Goal: Information Seeking & Learning: Learn about a topic

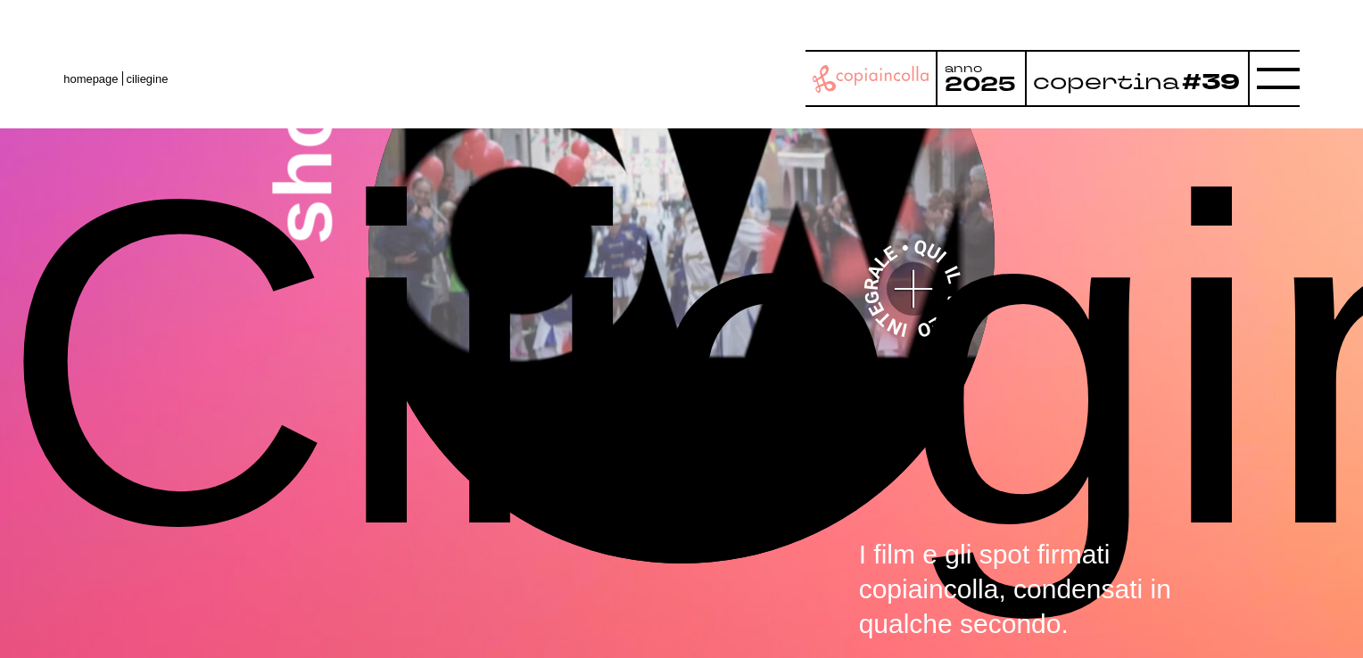
scroll to position [5155, 0]
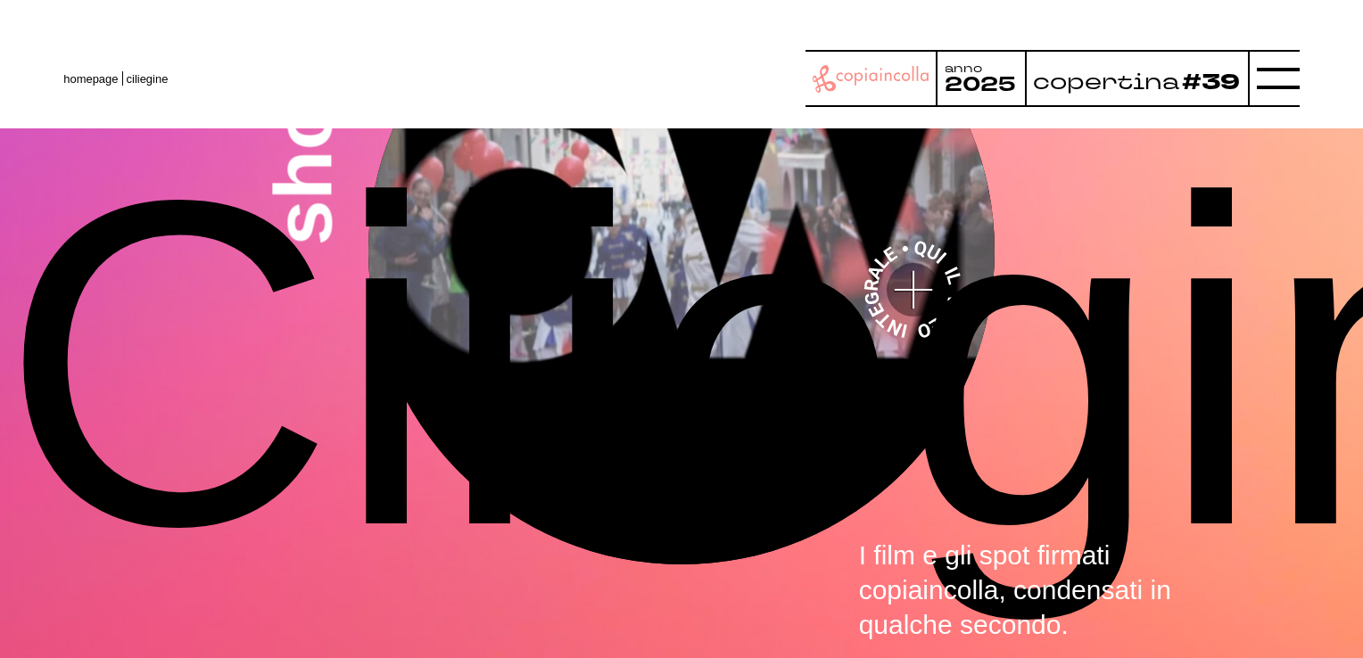
click at [874, 72] on icon at bounding box center [871, 79] width 117 height 28
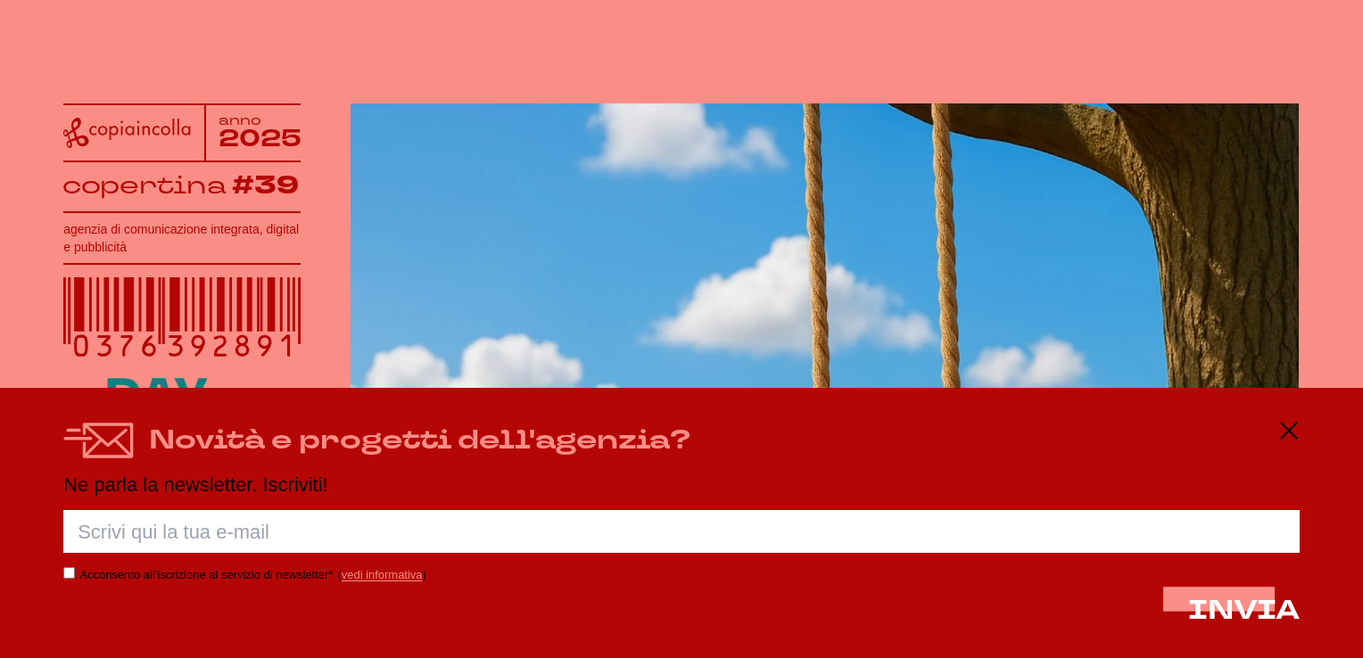
scroll to position [268, 0]
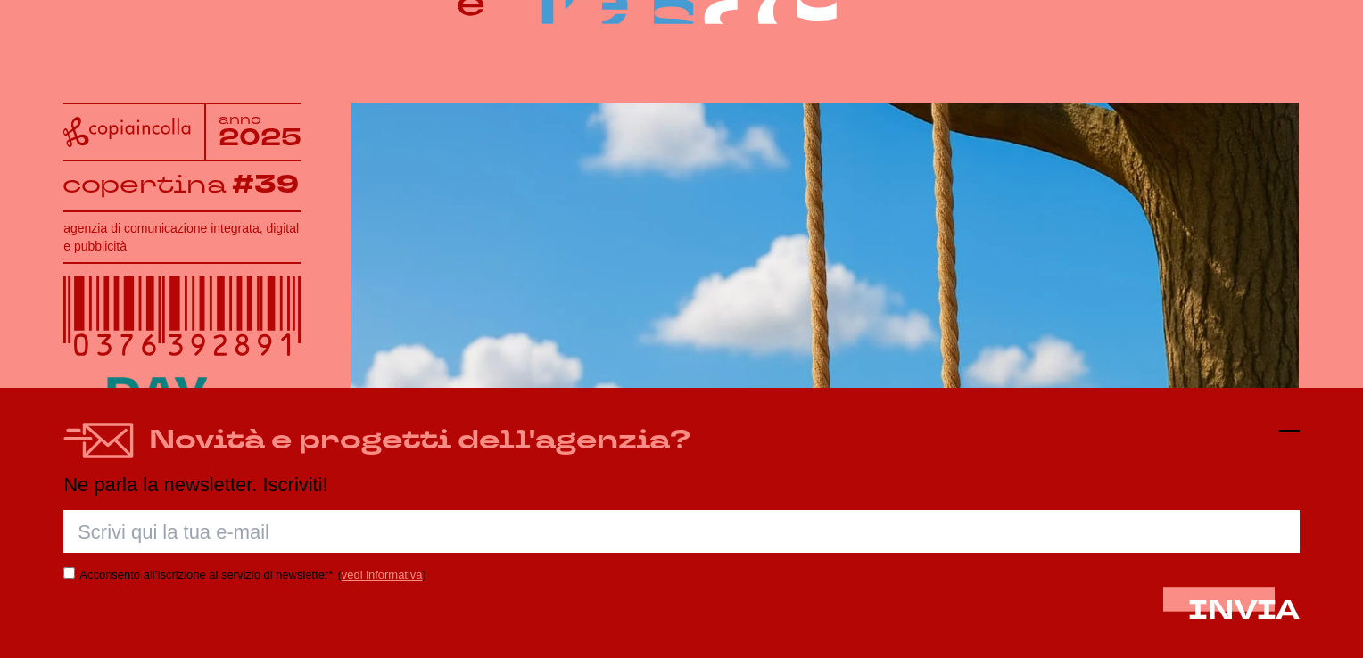
click at [1292, 428] on icon at bounding box center [1288, 430] width 21 height 21
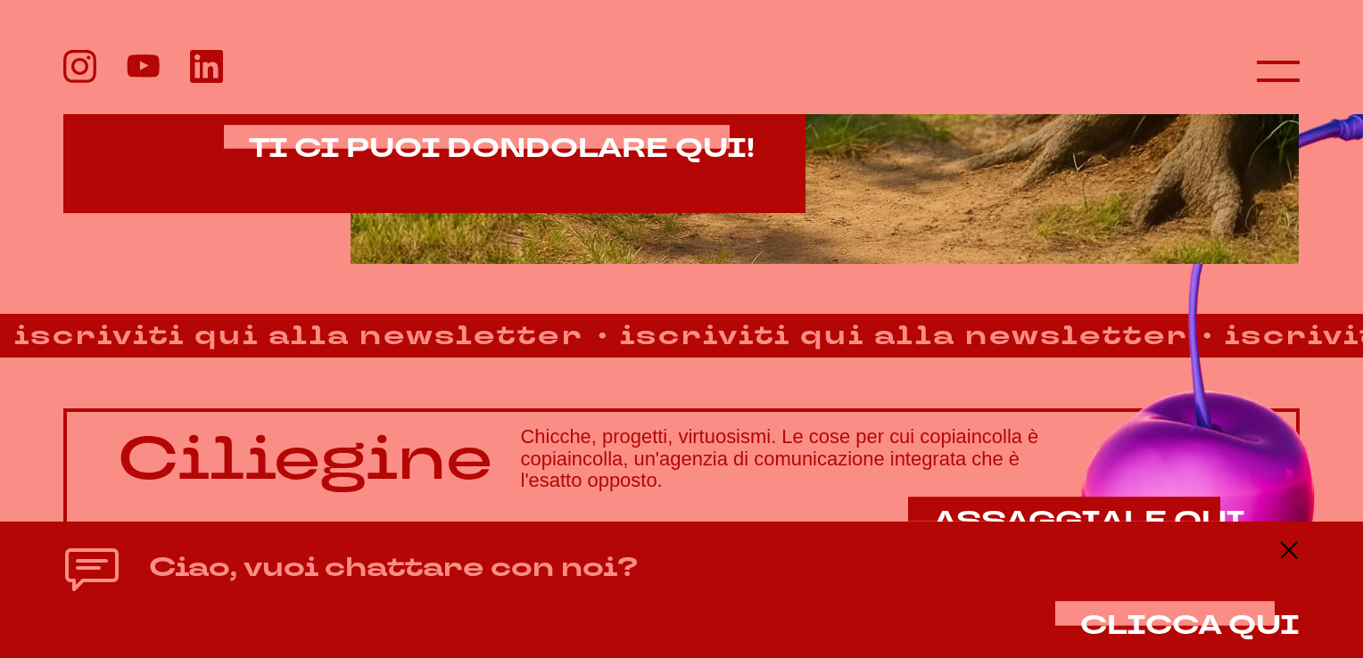
scroll to position [1171, 0]
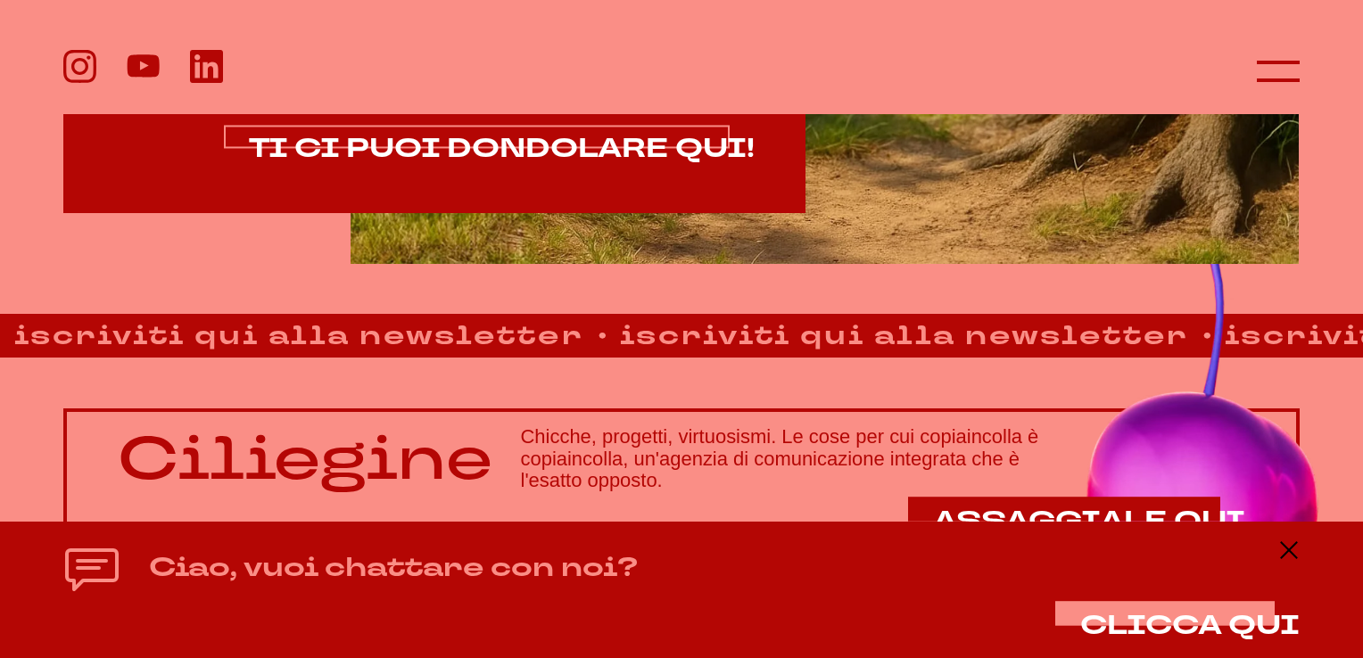
click at [648, 146] on span "TI CI PUOI DONDOLARE QUI!" at bounding box center [502, 148] width 506 height 37
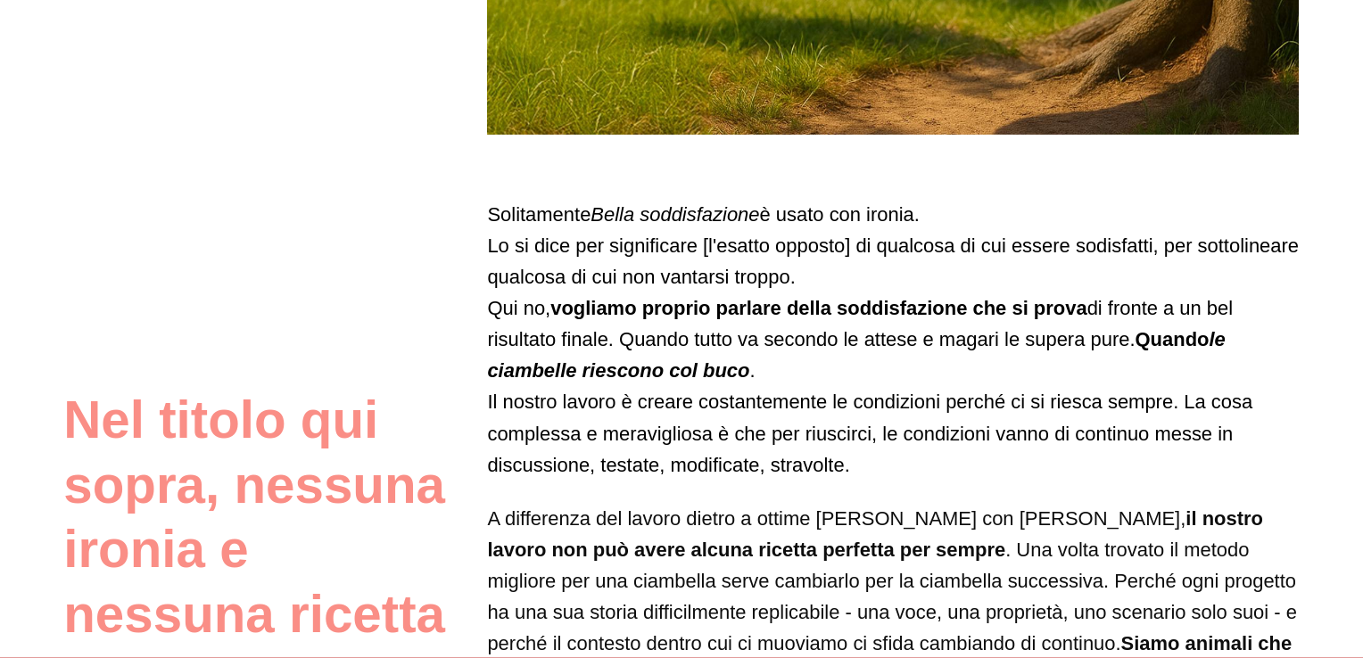
scroll to position [892, 0]
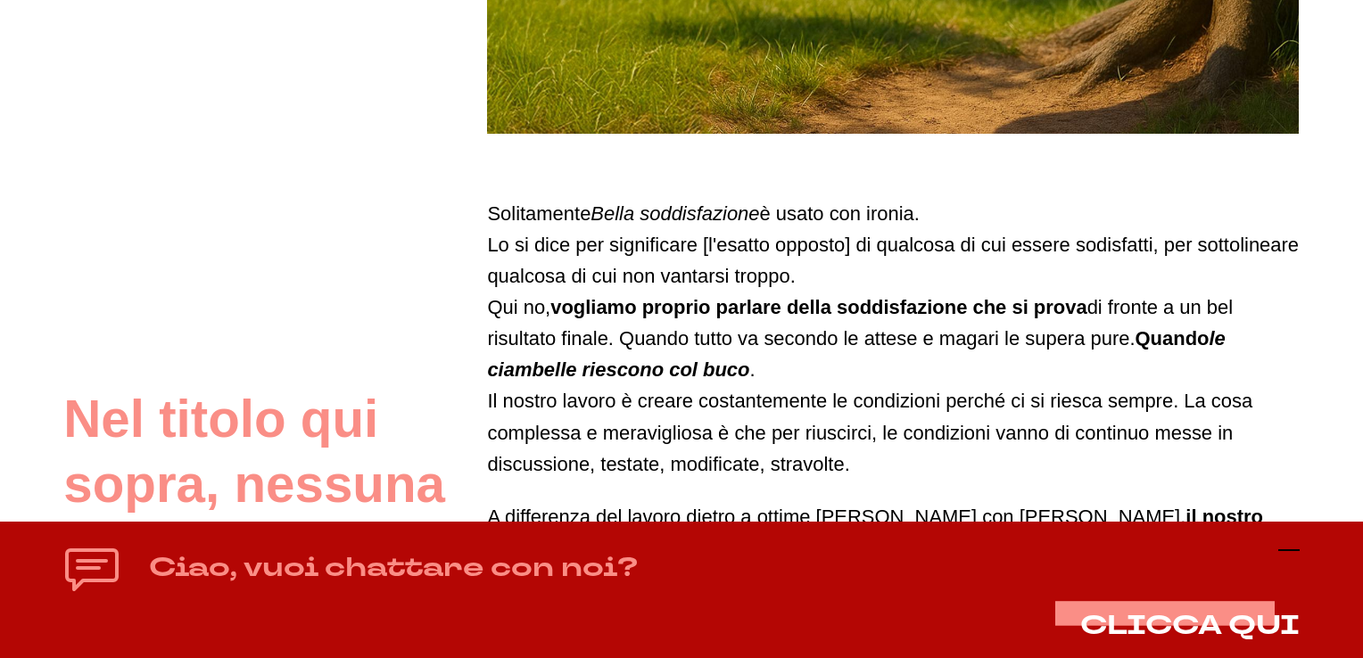
click at [1297, 551] on icon at bounding box center [1288, 550] width 21 height 21
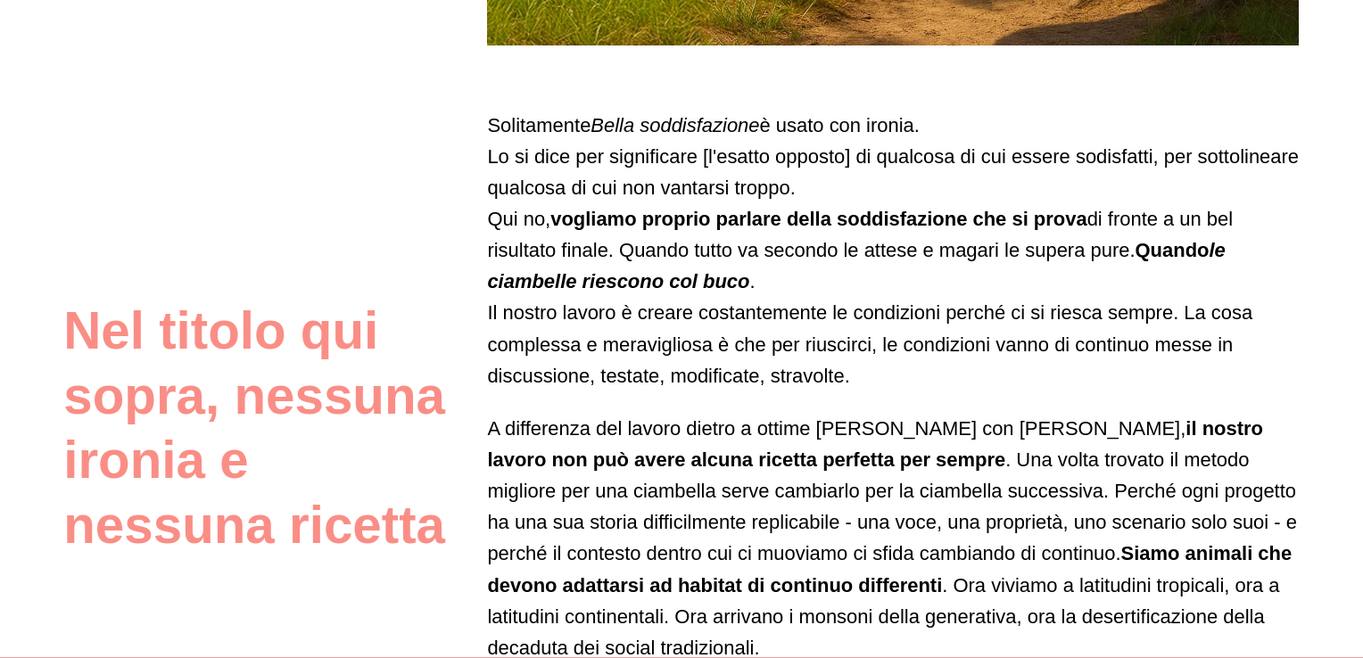
scroll to position [981, 0]
click at [1295, 370] on p "Solitamente Bella soddisfazione è usato con ironia. Lo si dice per significare …" at bounding box center [893, 250] width 812 height 282
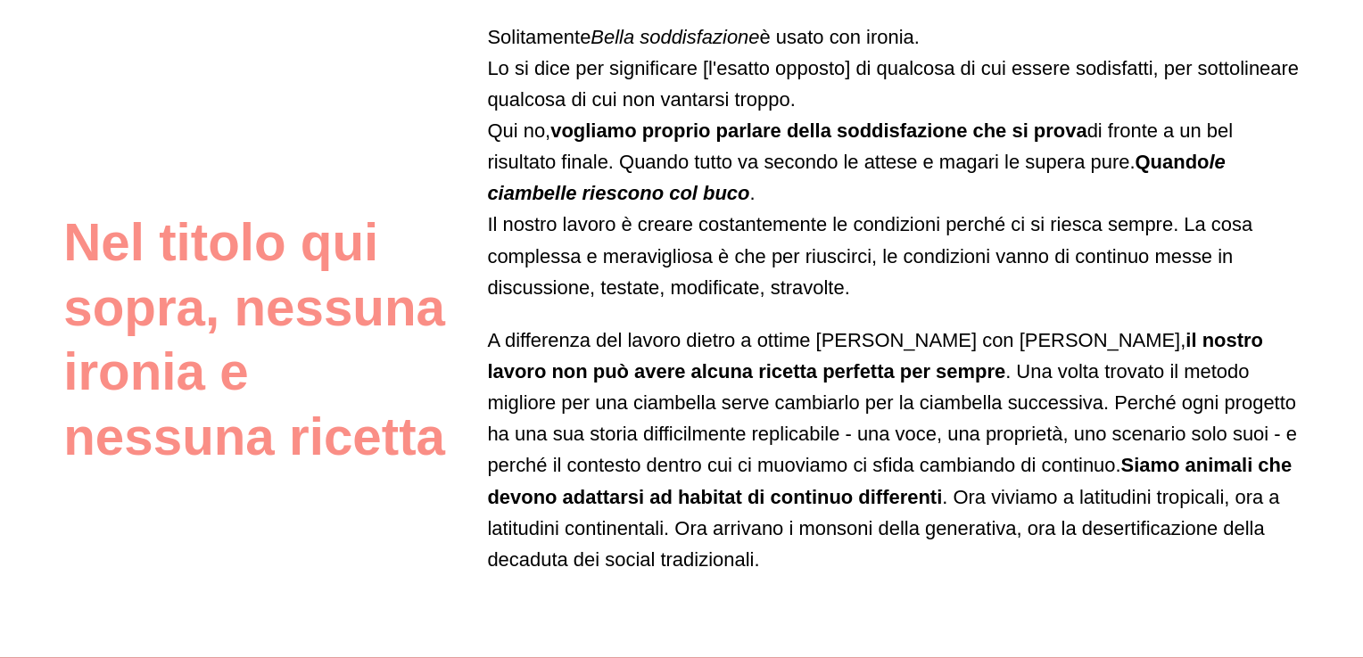
scroll to position [1071, 0]
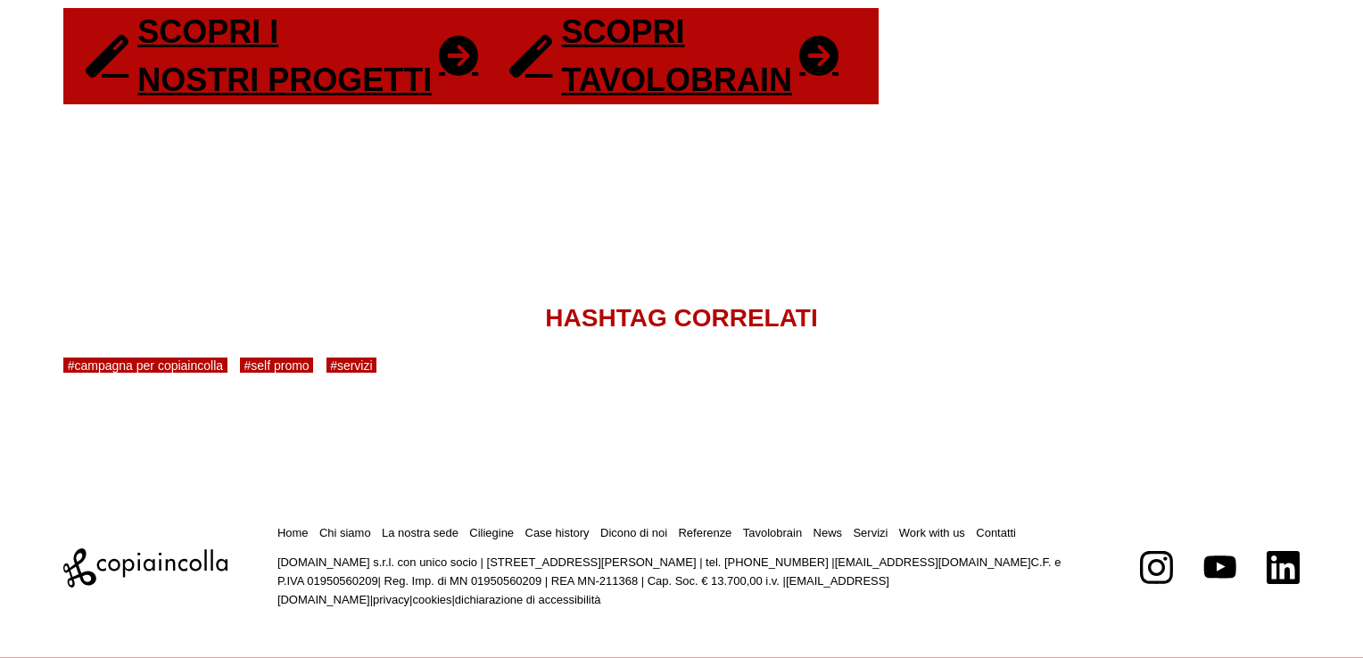
scroll to position [3707, 0]
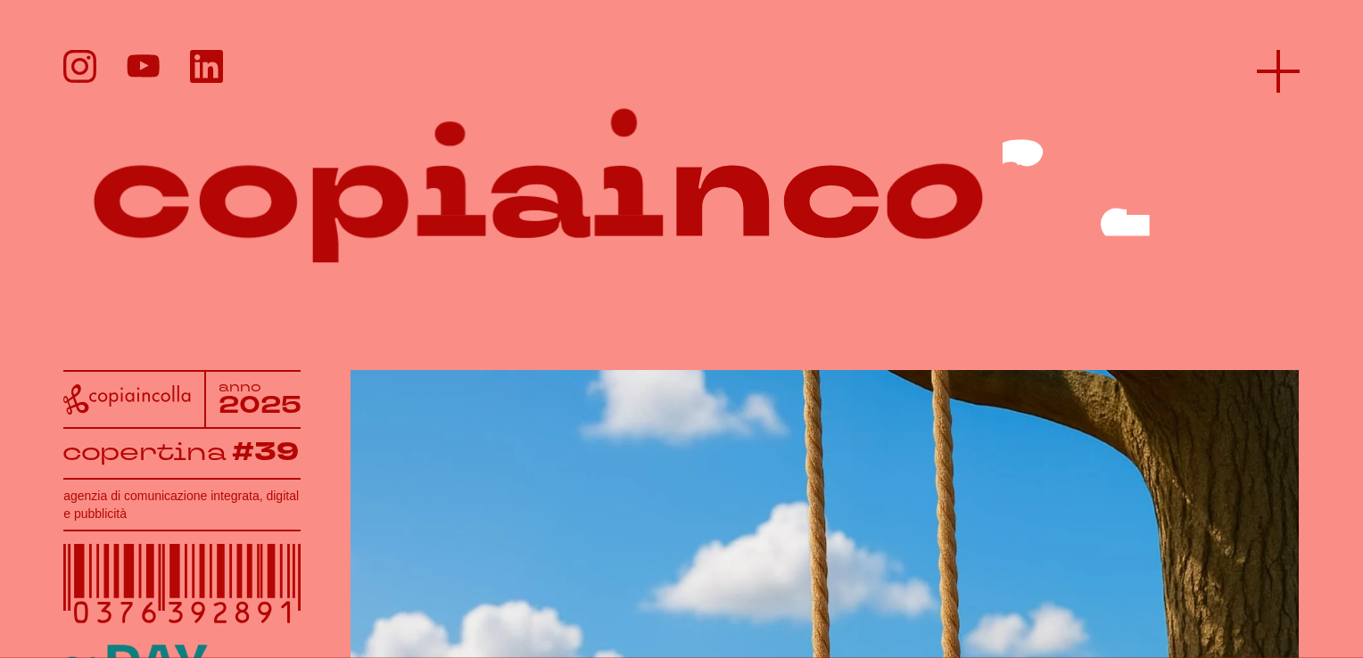
click at [1271, 73] on icon at bounding box center [1278, 71] width 43 height 43
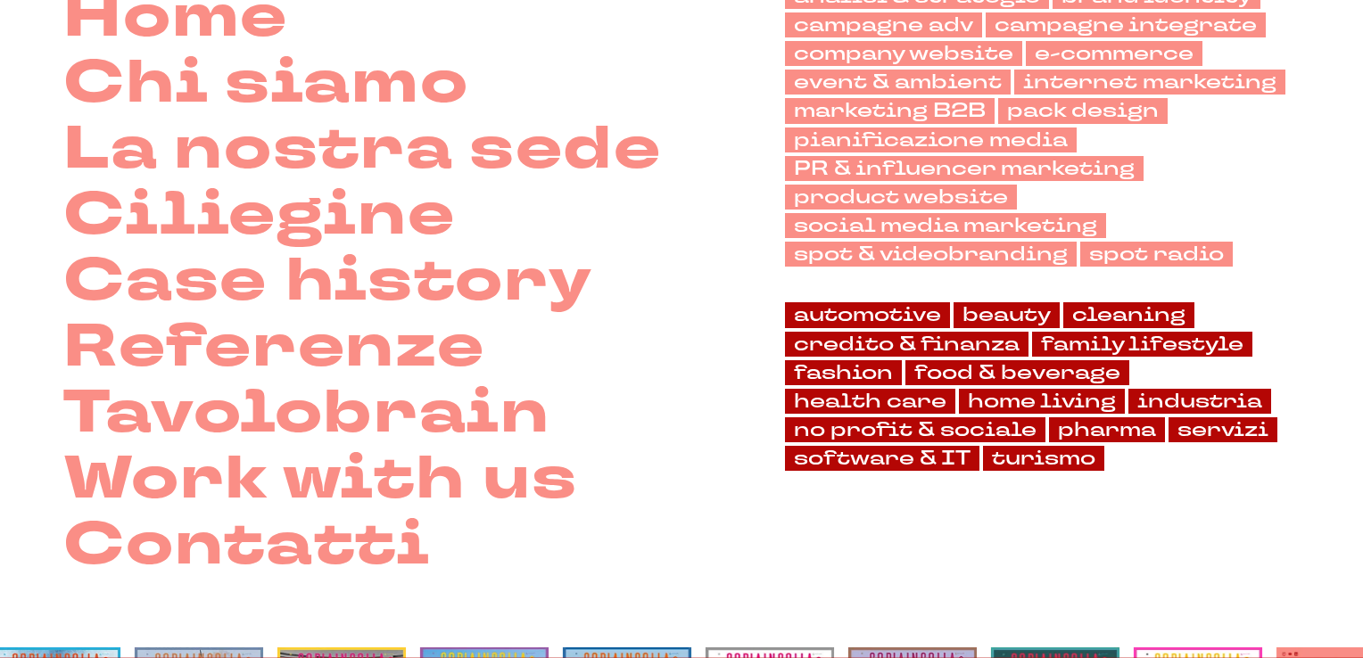
scroll to position [89, 0]
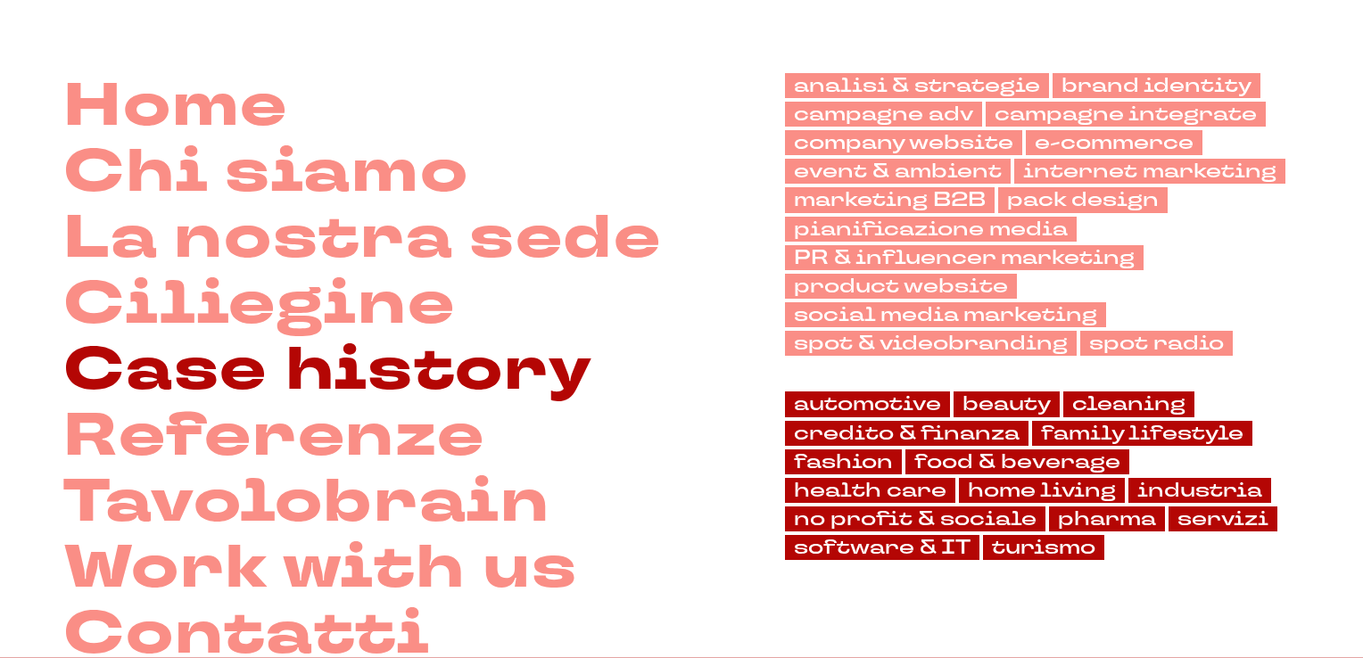
click at [521, 384] on link "Case history" at bounding box center [327, 370] width 529 height 66
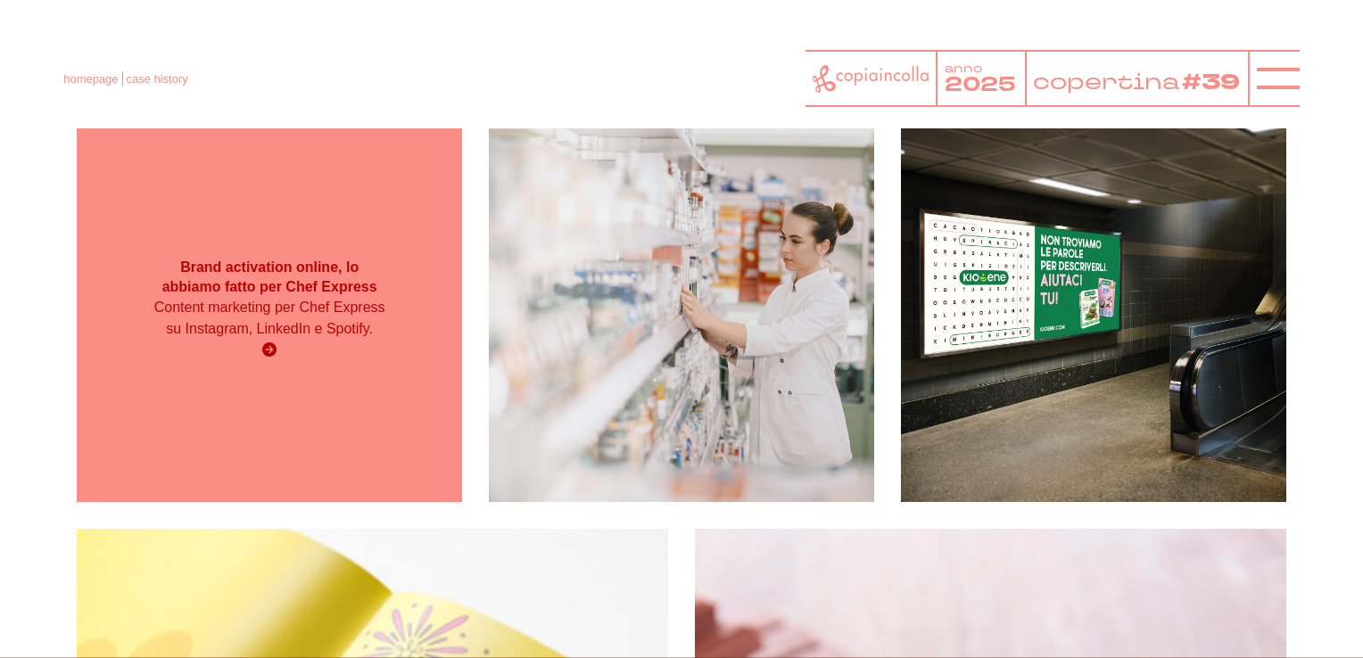
scroll to position [357, 0]
click at [306, 333] on p "Content marketing per Chef Express su Instagram, LinkedIn e Spotify." at bounding box center [269, 318] width 231 height 43
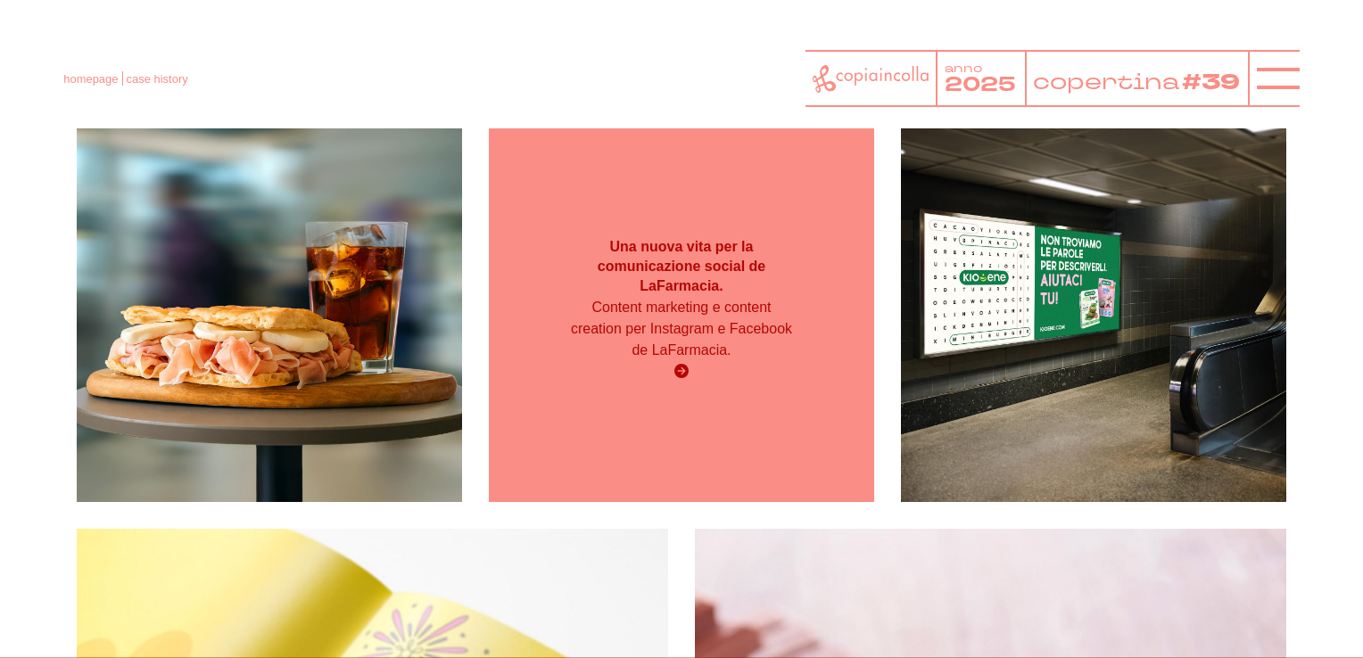
click at [789, 348] on p "Content marketing e content creation per Instagram e Facebook de LaFarmacia." at bounding box center [681, 329] width 231 height 64
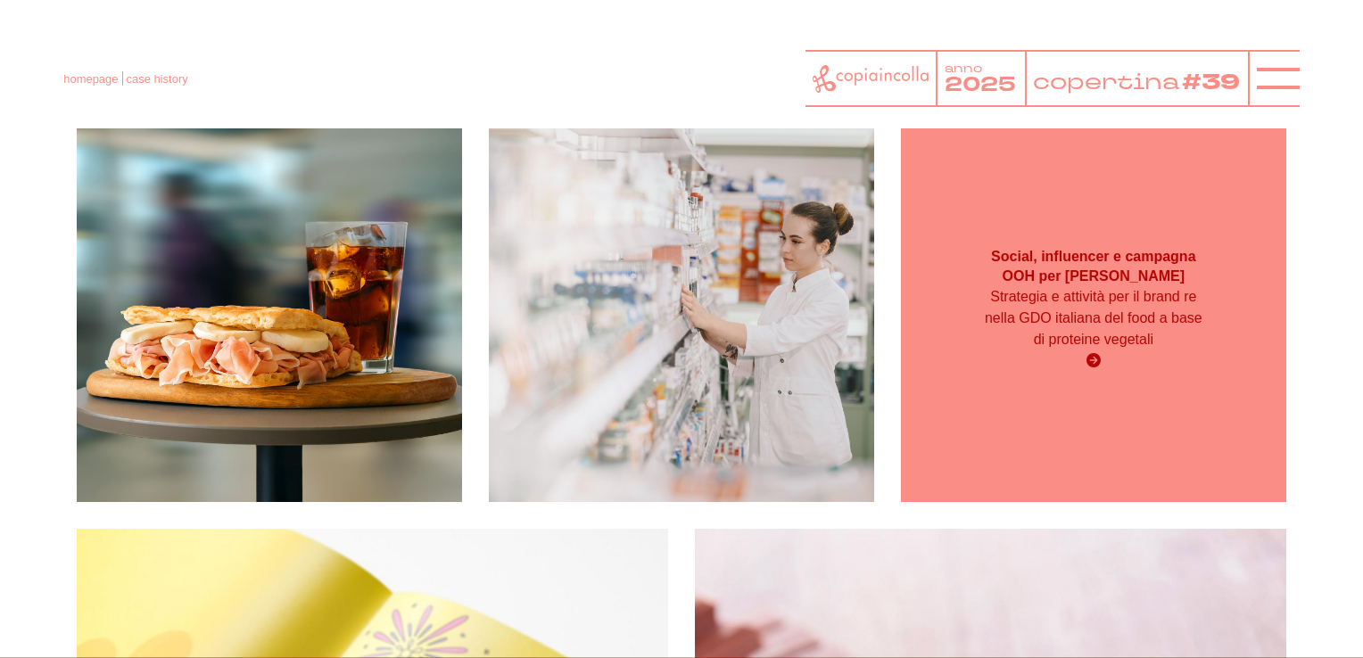
click at [994, 342] on p "Strategia e attività per il brand re nella GDO italiana del food a base di prot…" at bounding box center [1093, 318] width 231 height 64
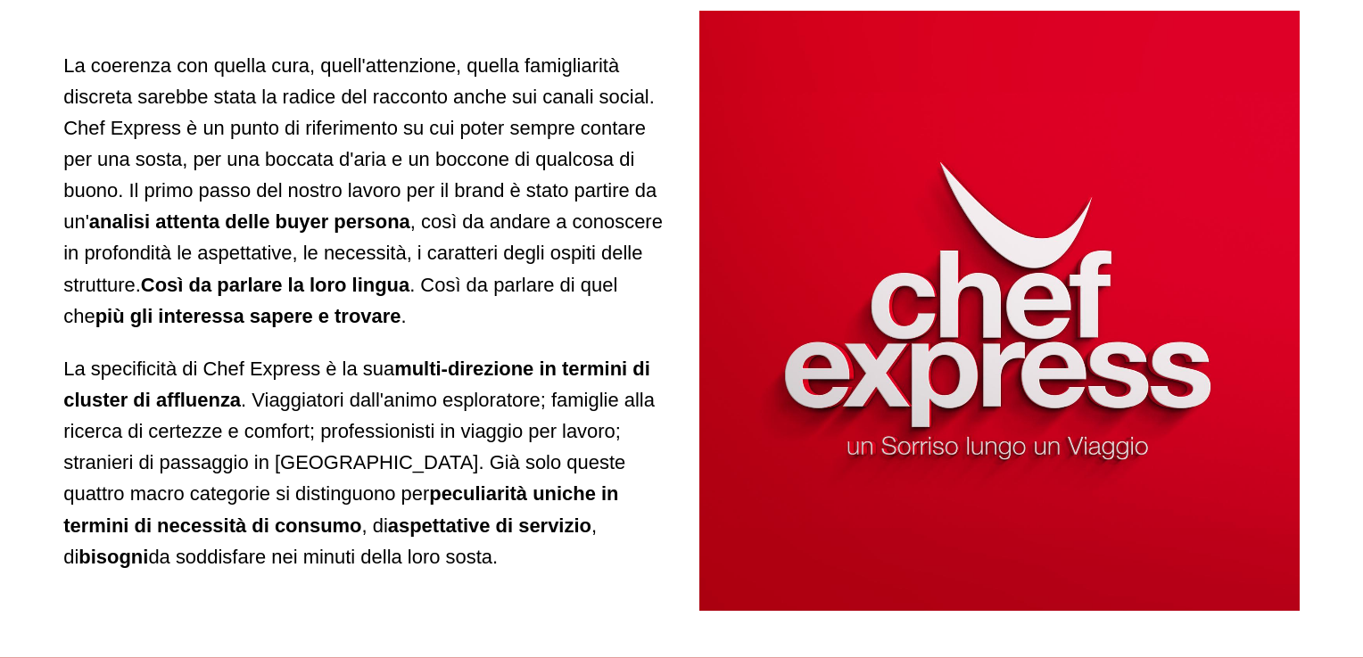
scroll to position [1606, 0]
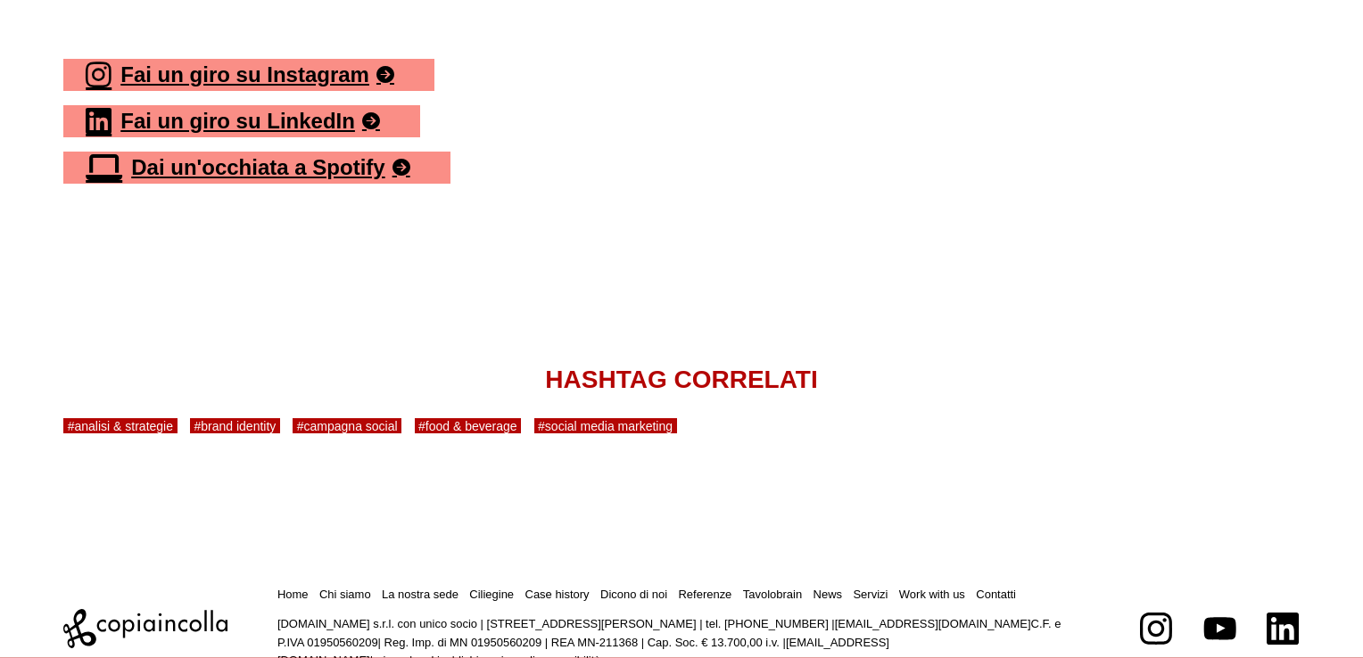
scroll to position [7530, 0]
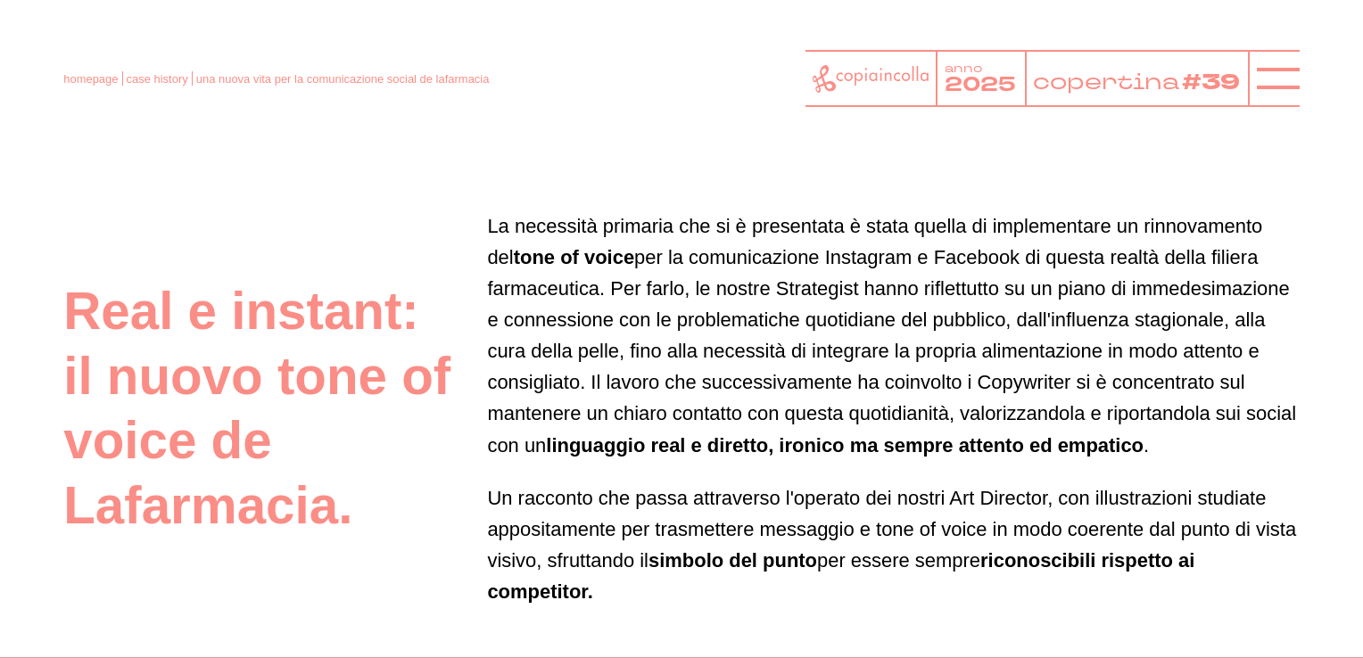
scroll to position [1249, 0]
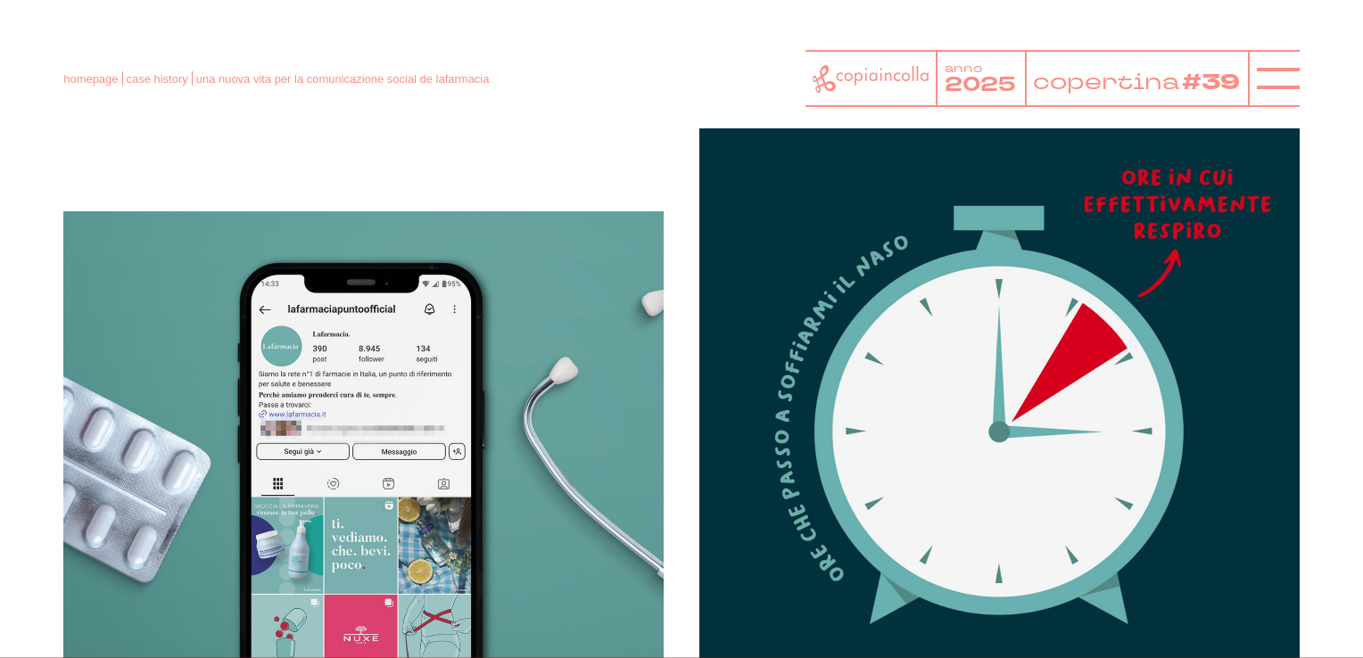
scroll to position [1874, 0]
click at [544, 474] on img at bounding box center [363, 511] width 600 height 600
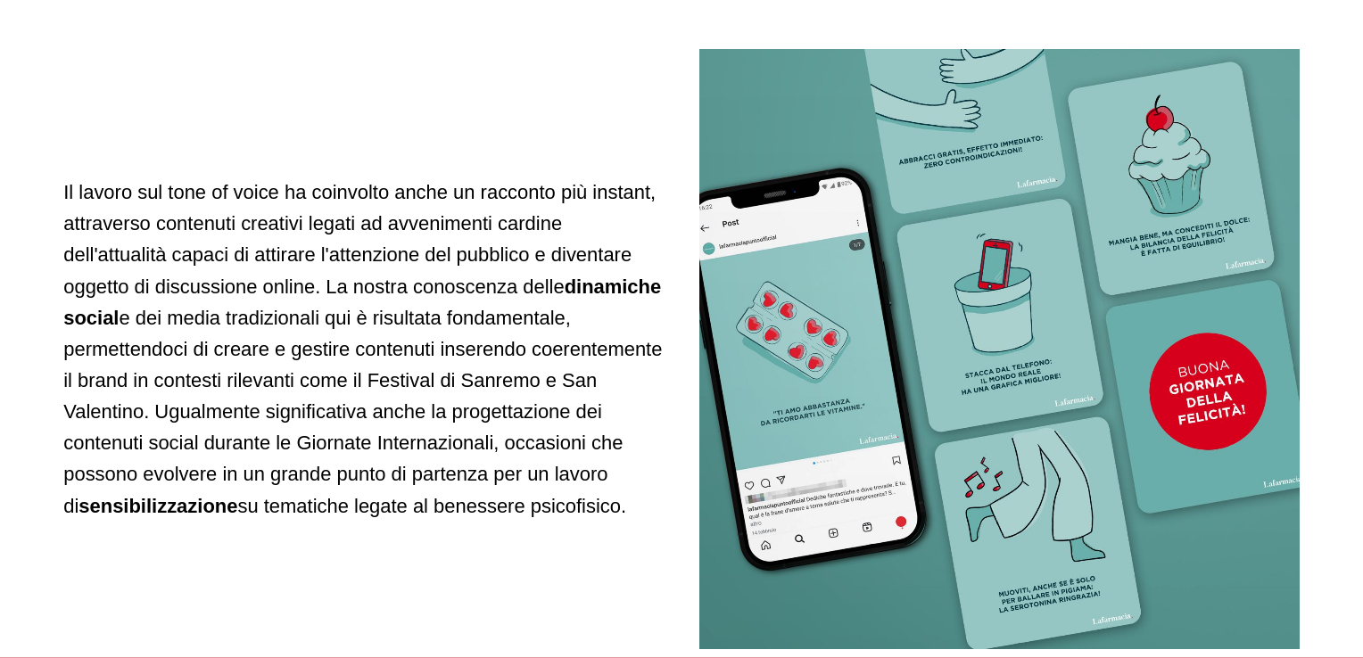
scroll to position [2766, 0]
click at [558, 550] on div "Il lavoro sul tone of voice ha coinvolto anche un racconto più instant, attrave…" at bounding box center [363, 348] width 600 height 600
click at [557, 549] on div "Il lavoro sul tone of voice ha coinvolto anche un racconto più instant, attrave…" at bounding box center [363, 348] width 600 height 600
click at [429, 559] on div "Il lavoro sul tone of voice ha coinvolto anche un racconto più instant, attrave…" at bounding box center [363, 348] width 600 height 600
click at [492, 567] on div "Il lavoro sul tone of voice ha coinvolto anche un racconto più instant, attrave…" at bounding box center [363, 348] width 600 height 600
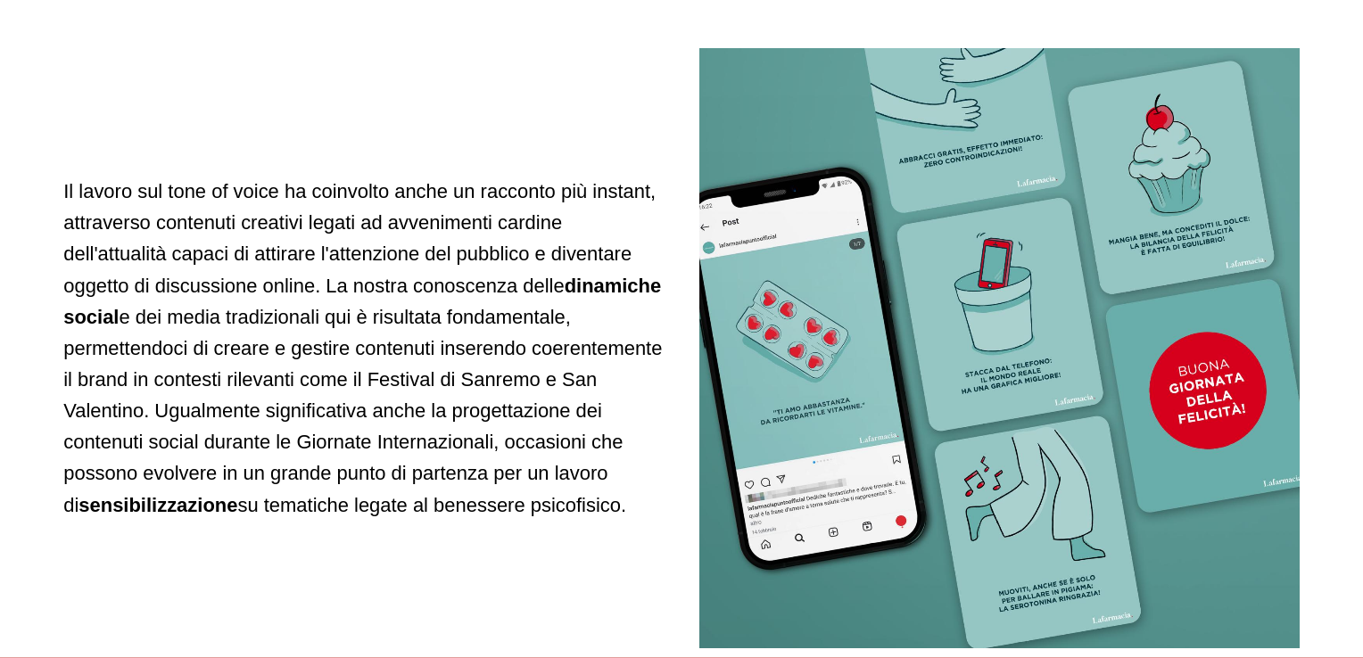
click at [478, 575] on div "Il lavoro sul tone of voice ha coinvolto anche un racconto più instant, attrave…" at bounding box center [363, 348] width 600 height 600
click at [477, 580] on div "Il lavoro sul tone of voice ha coinvolto anche un racconto più instant, attrave…" at bounding box center [363, 348] width 600 height 600
click at [476, 578] on div "Il lavoro sul tone of voice ha coinvolto anche un racconto più instant, attrave…" at bounding box center [363, 348] width 600 height 600
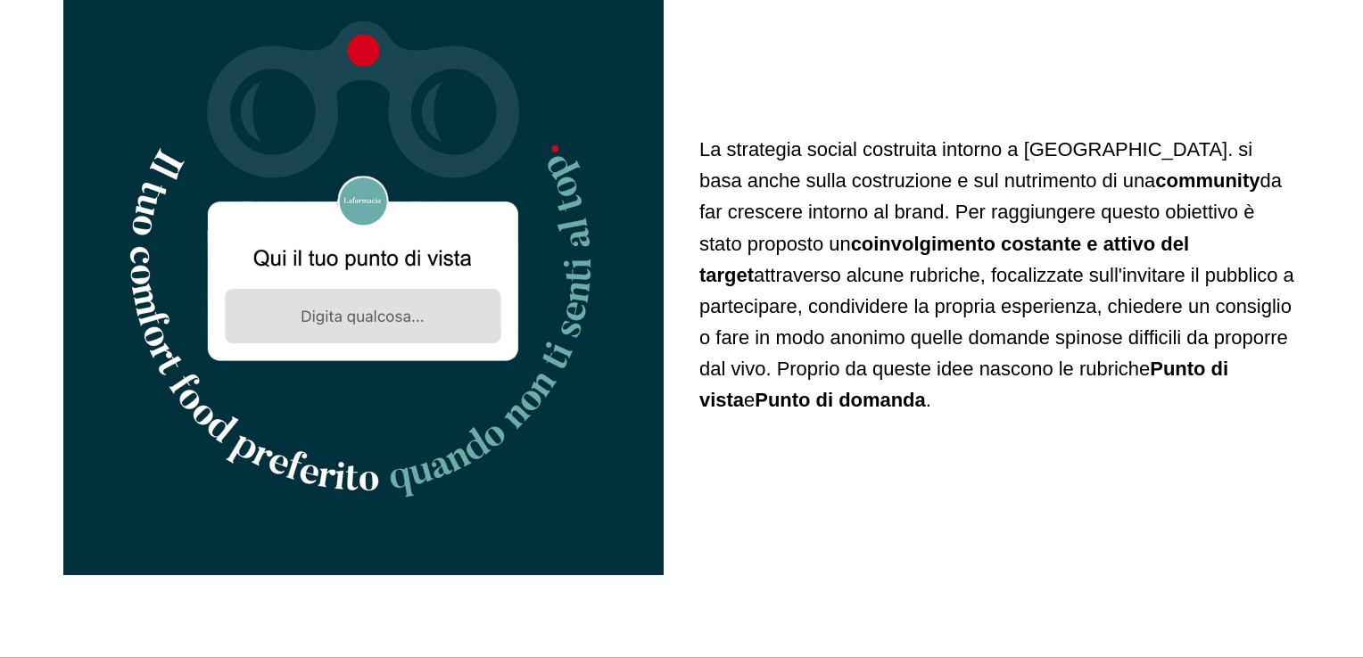
scroll to position [3569, 0]
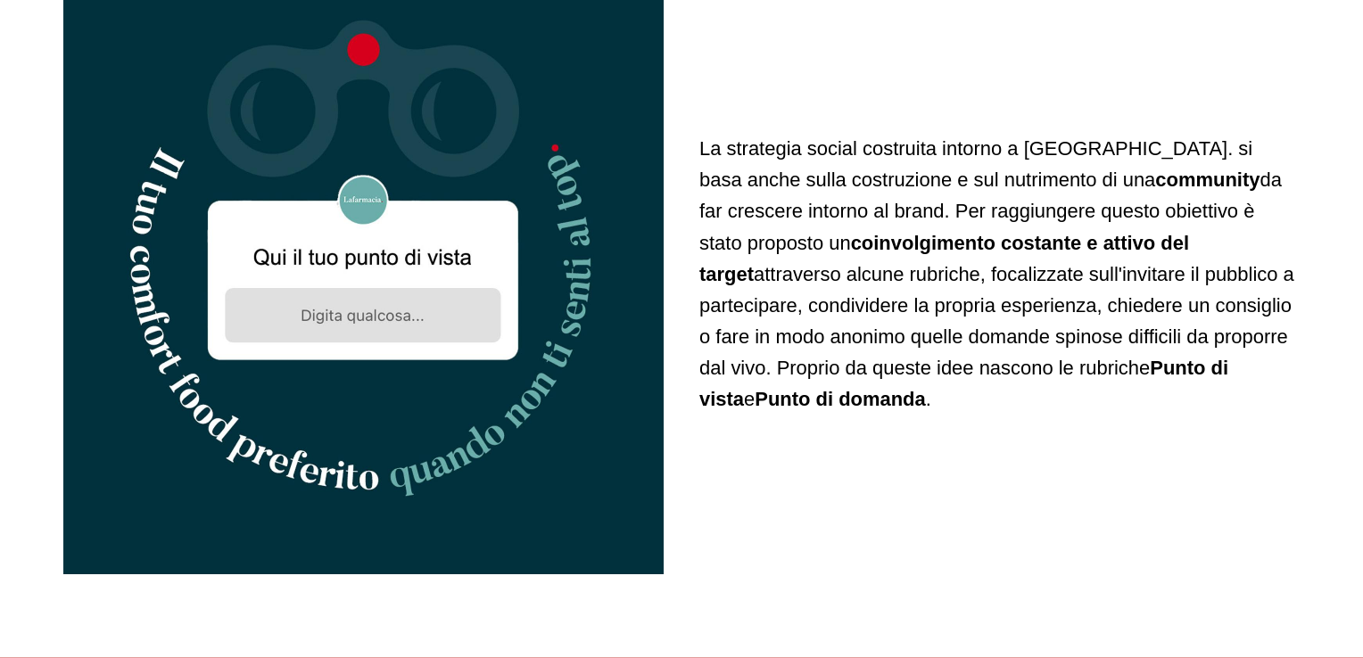
click at [732, 588] on div "Un network comprendente 521 farmacie e 2.477 dipendenti, tra i principali in It…" at bounding box center [681, 237] width 1237 height 5430
click at [759, 544] on div "La strategia social costruita intorno a Lafarmacia. si basa anche sulla costruz…" at bounding box center [999, 274] width 600 height 600
click at [757, 543] on div "La strategia social costruita intorno a Lafarmacia. si basa anche sulla costruz…" at bounding box center [999, 274] width 600 height 600
click at [754, 541] on div "La strategia social costruita intorno a Lafarmacia. si basa anche sulla costruz…" at bounding box center [999, 274] width 600 height 600
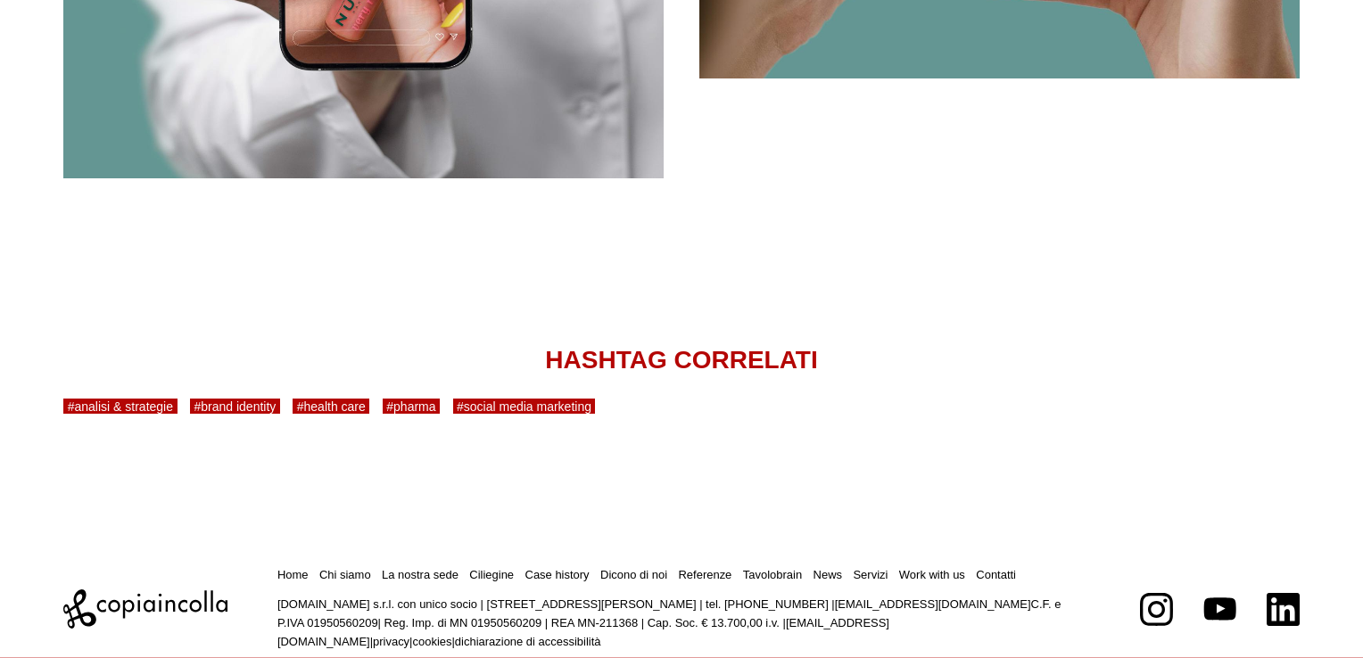
scroll to position [6067, 0]
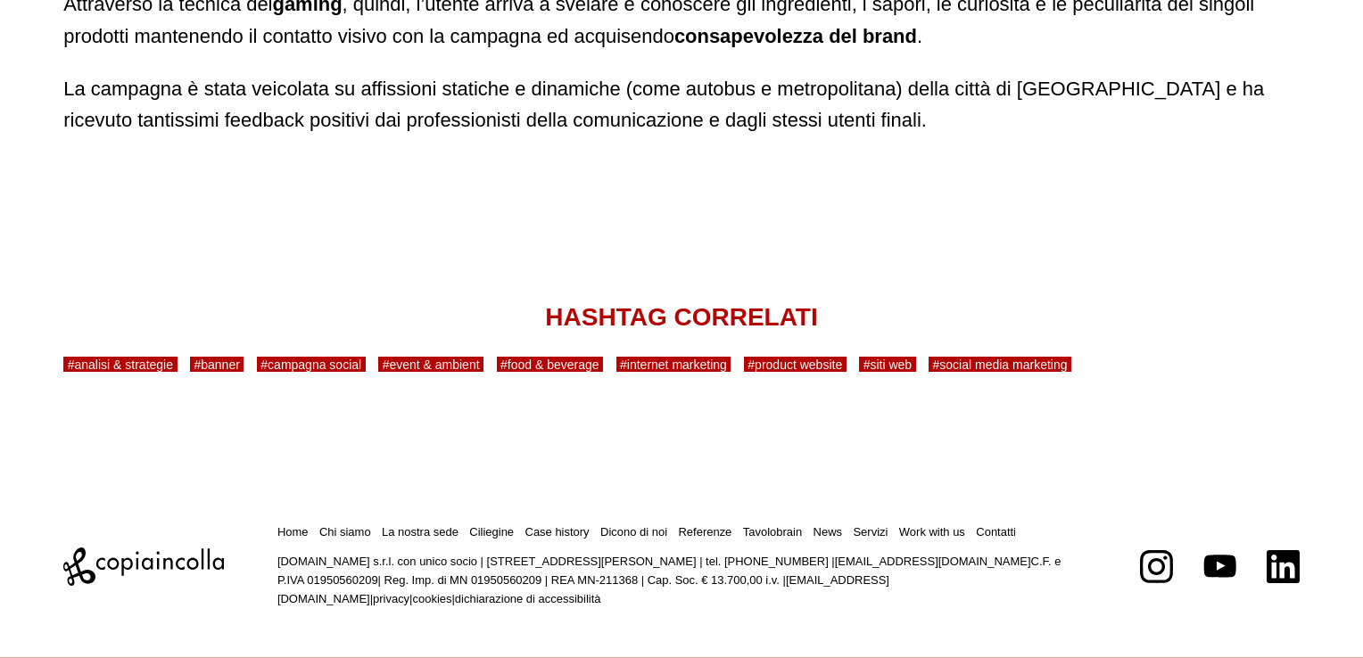
scroll to position [11541, 0]
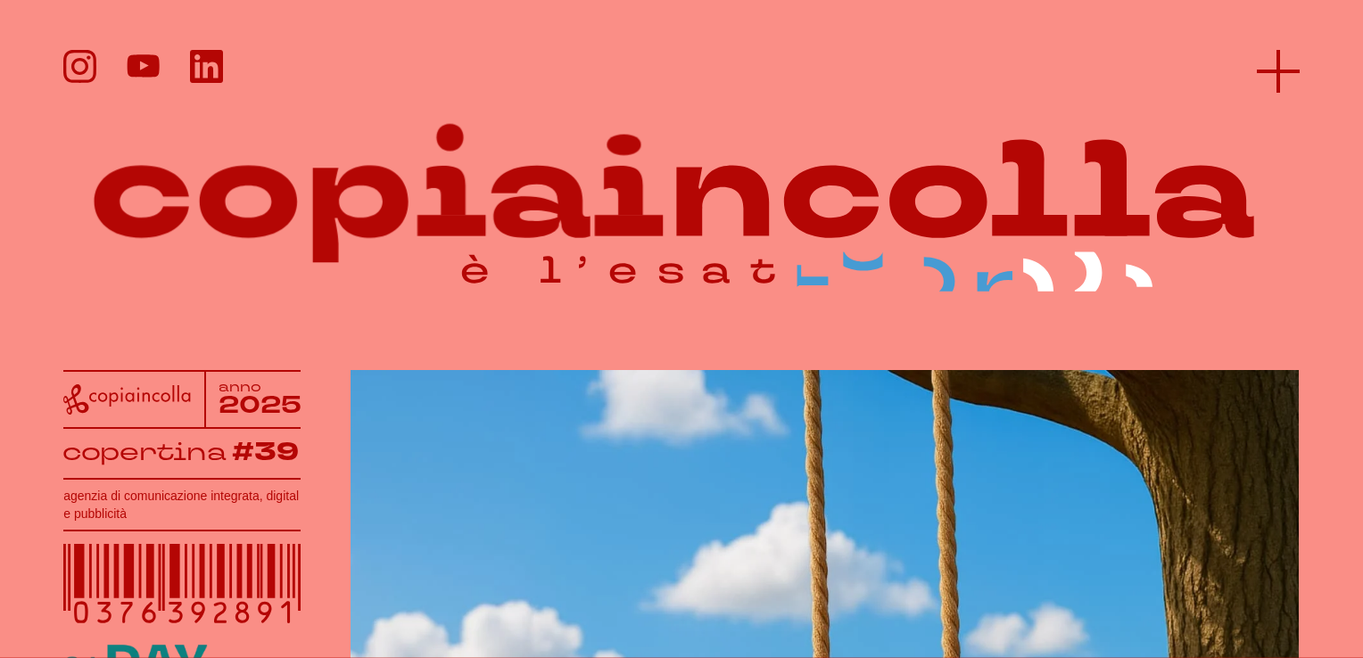
click at [1263, 77] on icon at bounding box center [1278, 71] width 43 height 43
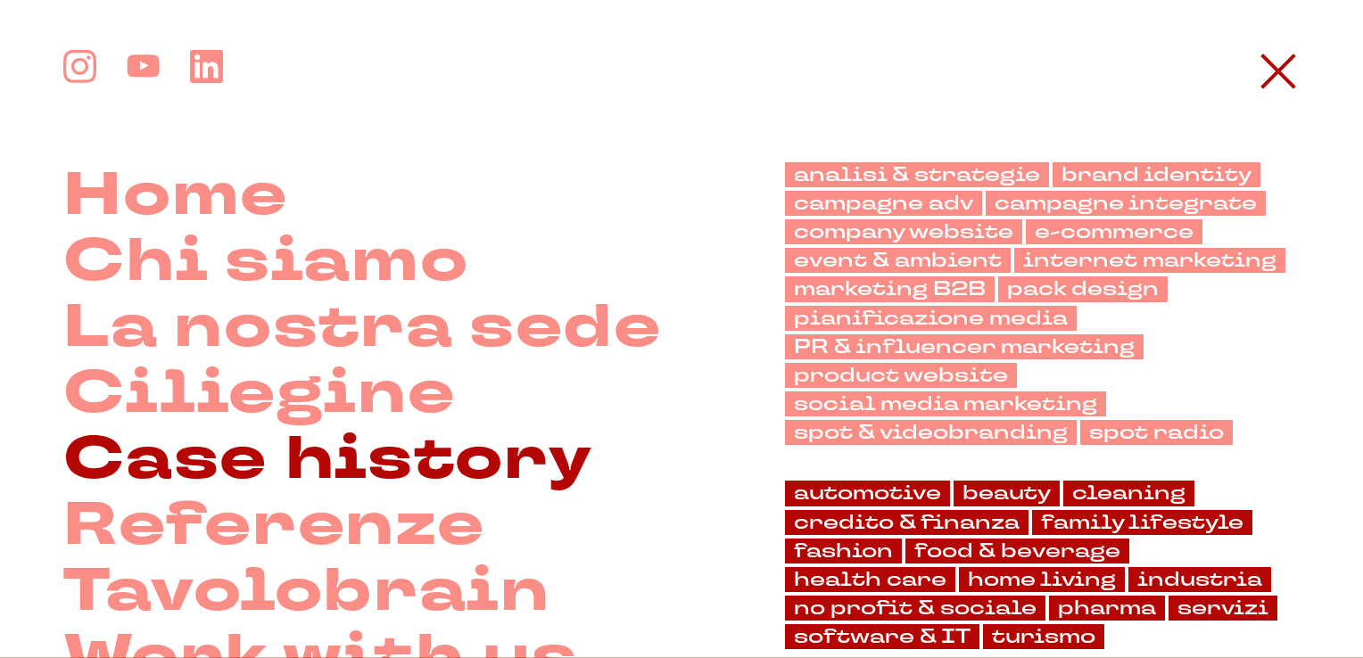
click at [303, 464] on link "Case history" at bounding box center [327, 459] width 529 height 66
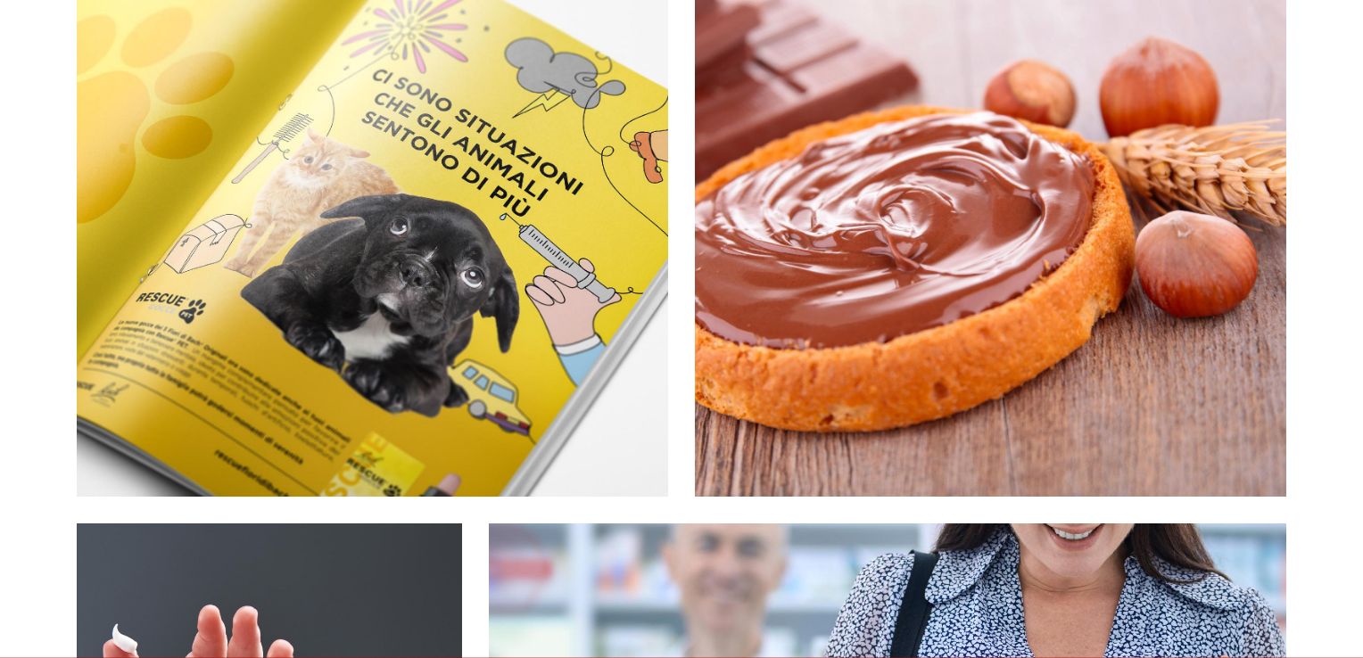
scroll to position [981, 0]
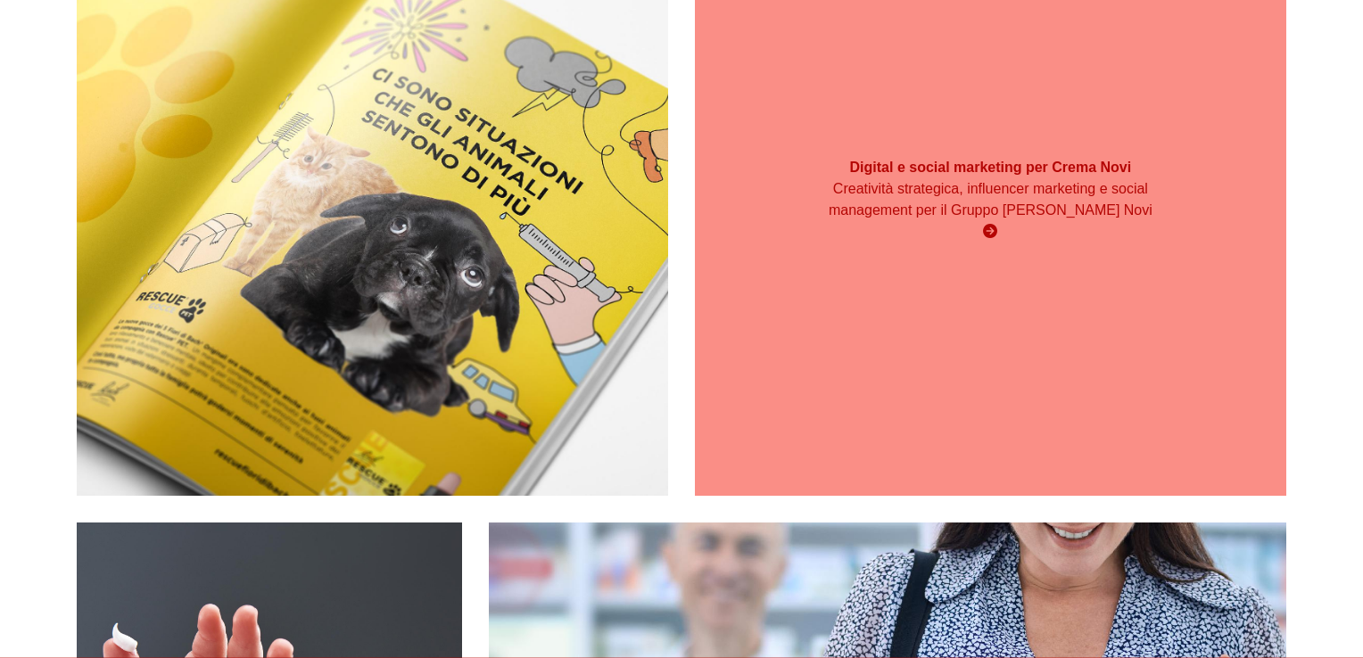
click at [1058, 292] on div "Digital e social marketing per Crema Novi Creatività strategica, influencer mar…" at bounding box center [990, 200] width 591 height 591
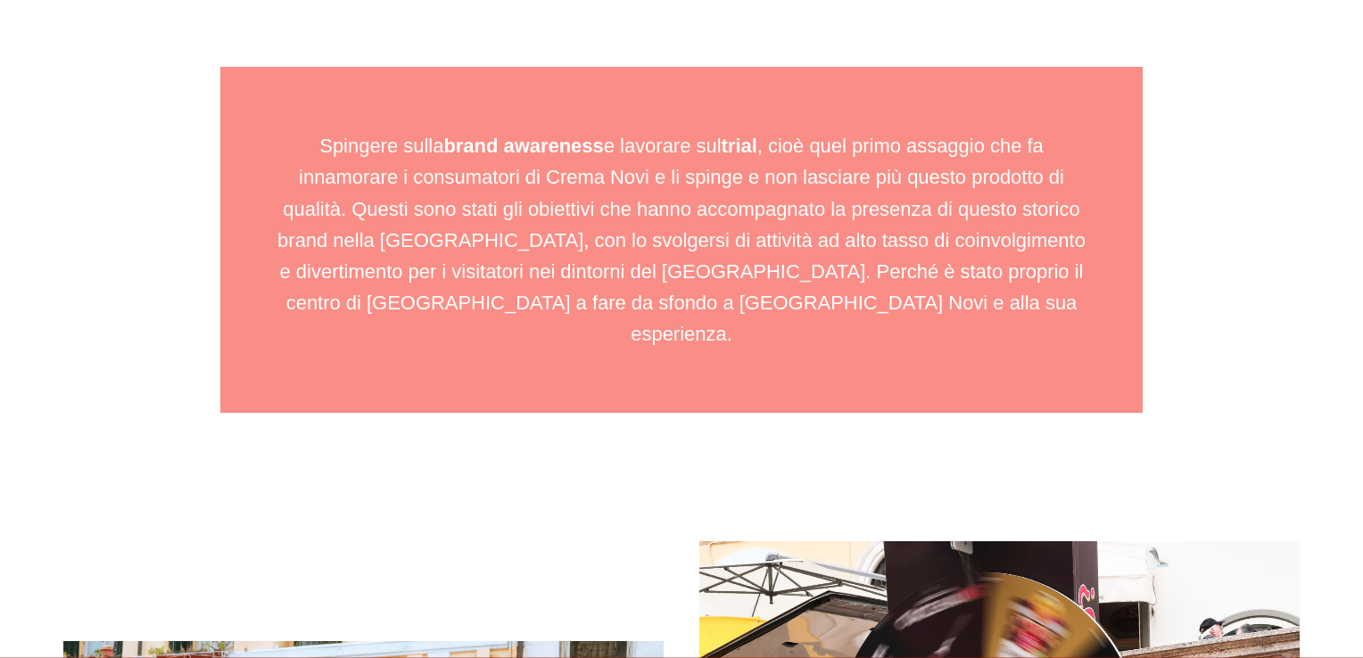
scroll to position [2141, 0]
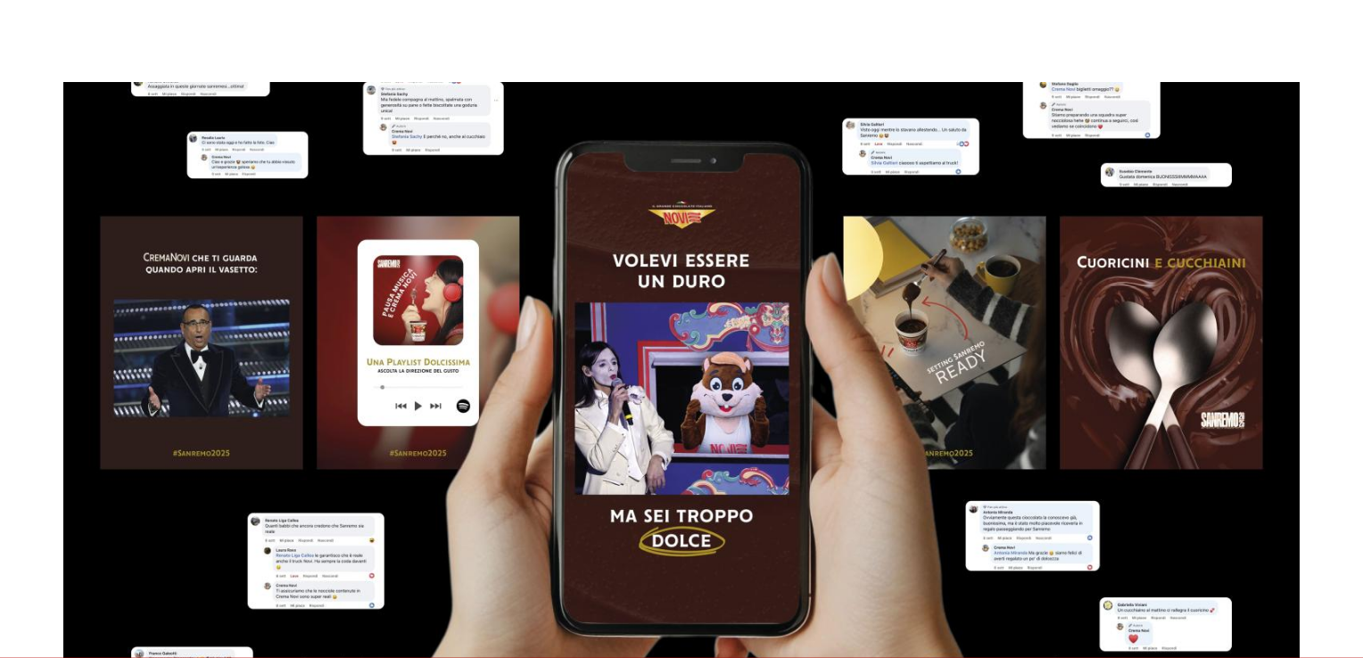
scroll to position [3925, 0]
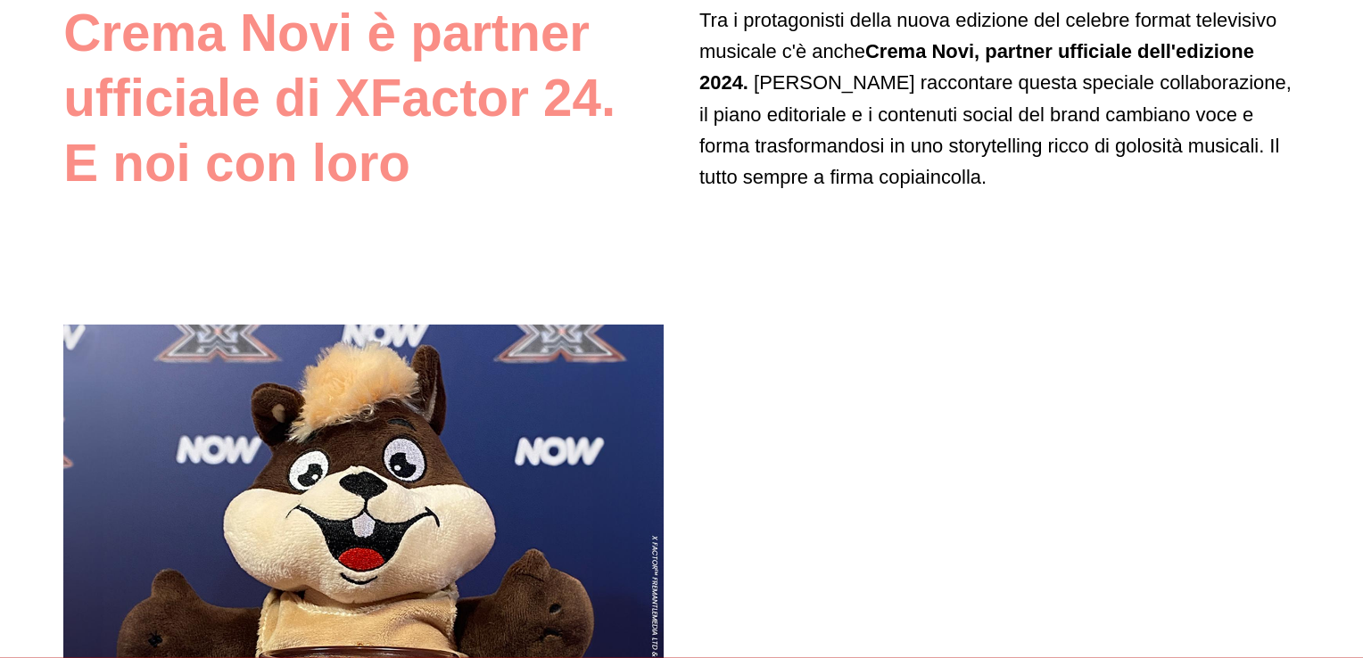
drag, startPoint x: 1328, startPoint y: 335, endPoint x: 1313, endPoint y: 366, distance: 33.5
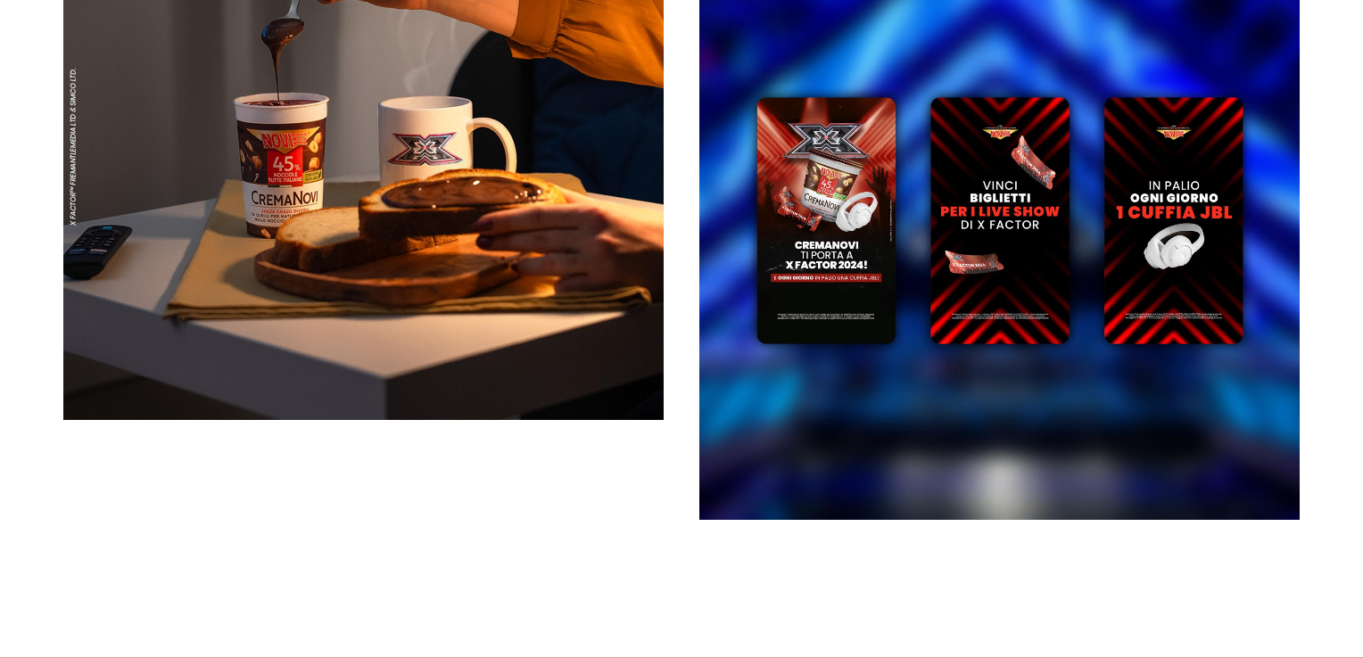
scroll to position [6691, 0]
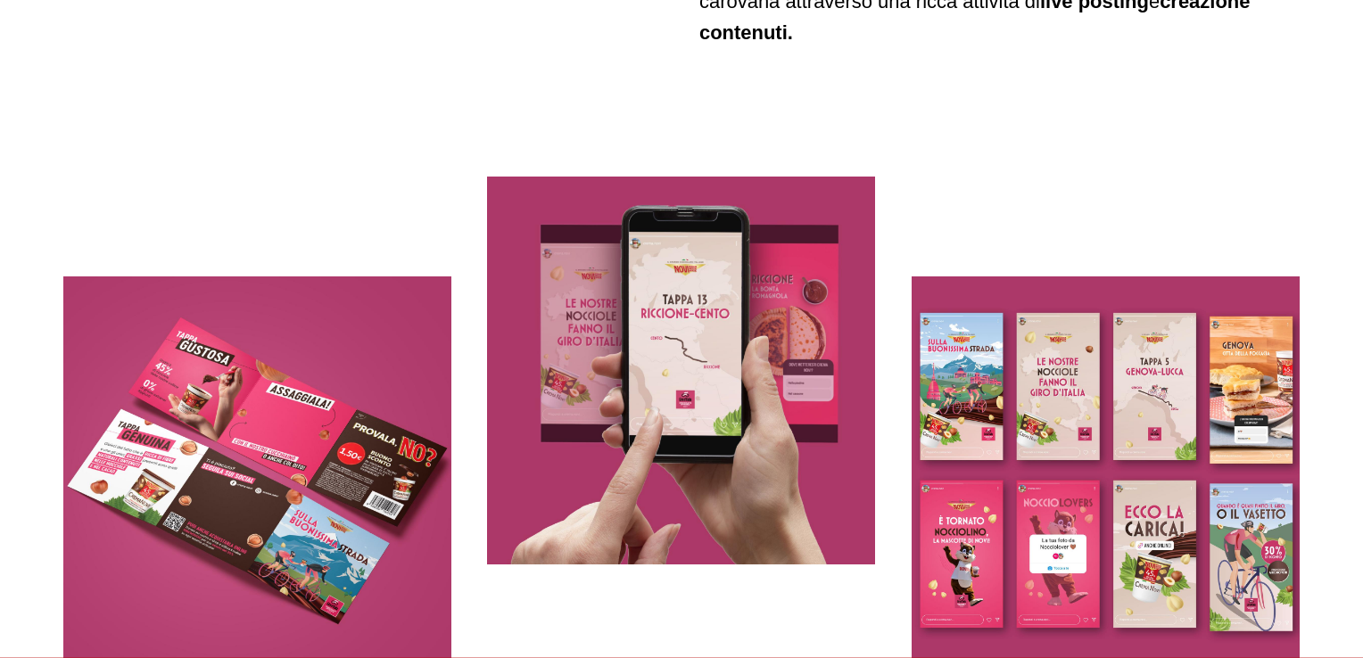
scroll to position [7851, 0]
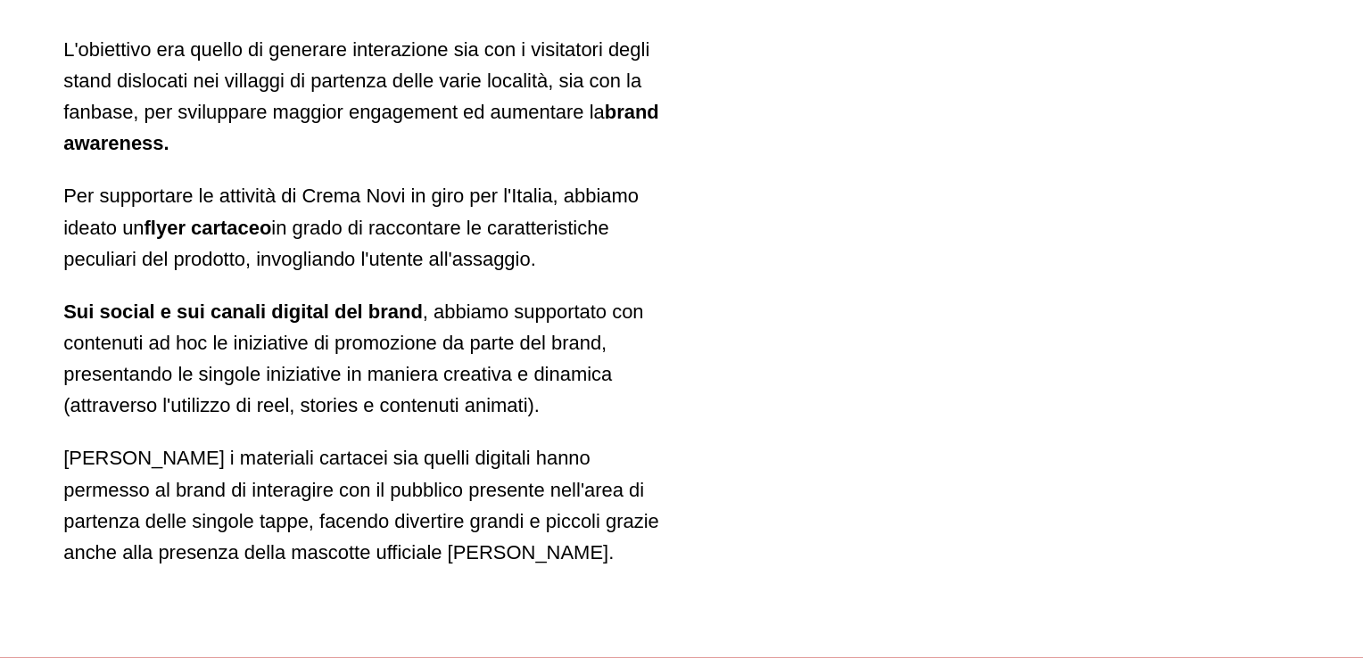
click at [643, 360] on p "Sui social e sui canali digital del brand , abbiamo supportato con contenuti ad…" at bounding box center [363, 359] width 600 height 126
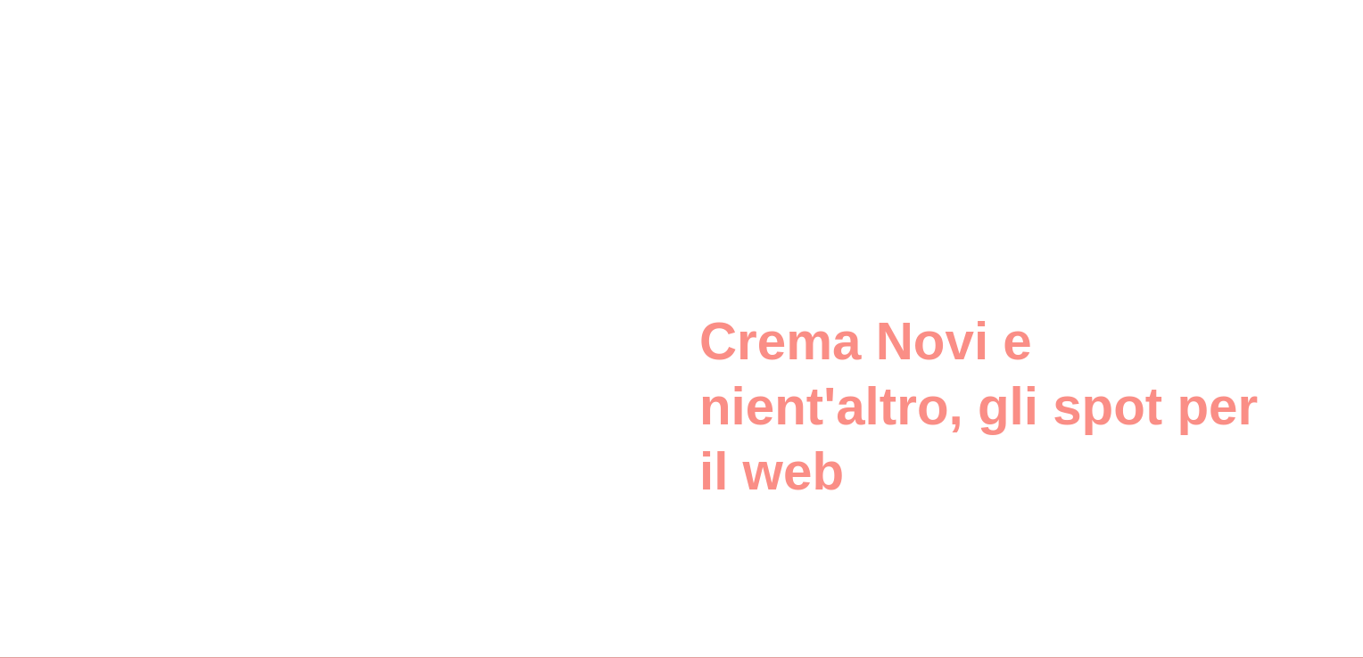
scroll to position [9903, 0]
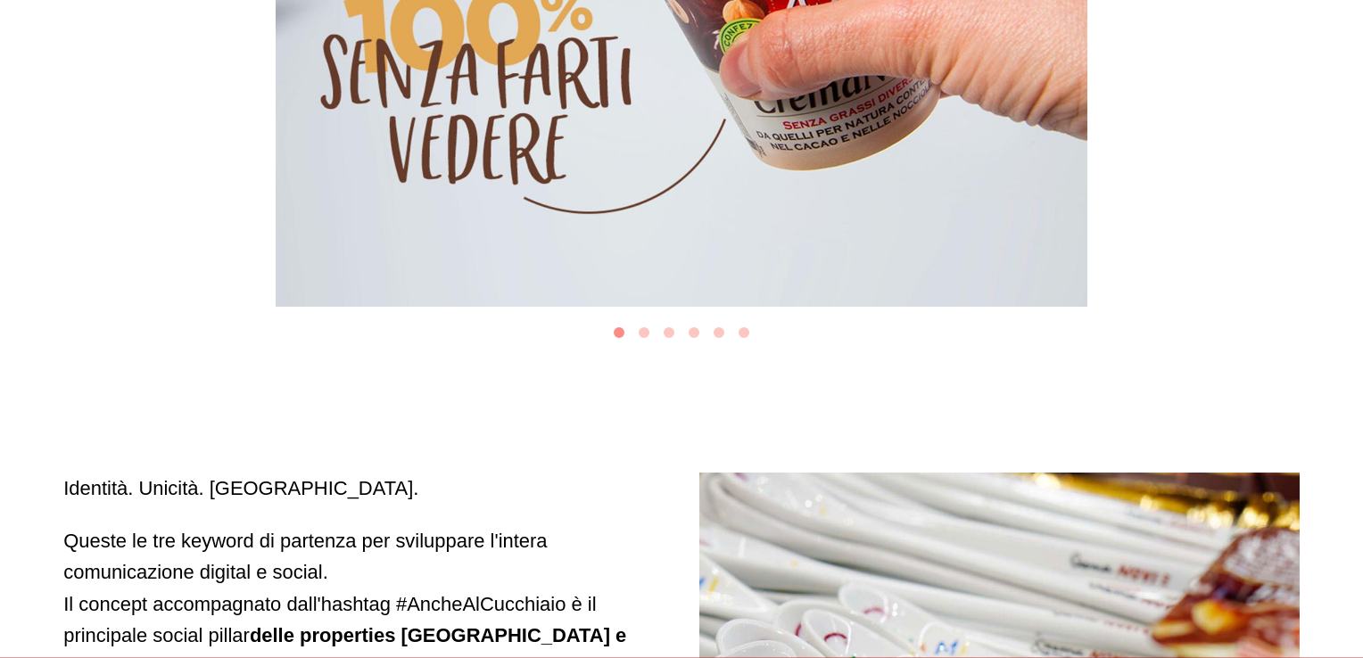
scroll to position [12582, 0]
click at [645, 327] on button "Go to slide 2" at bounding box center [644, 332] width 11 height 11
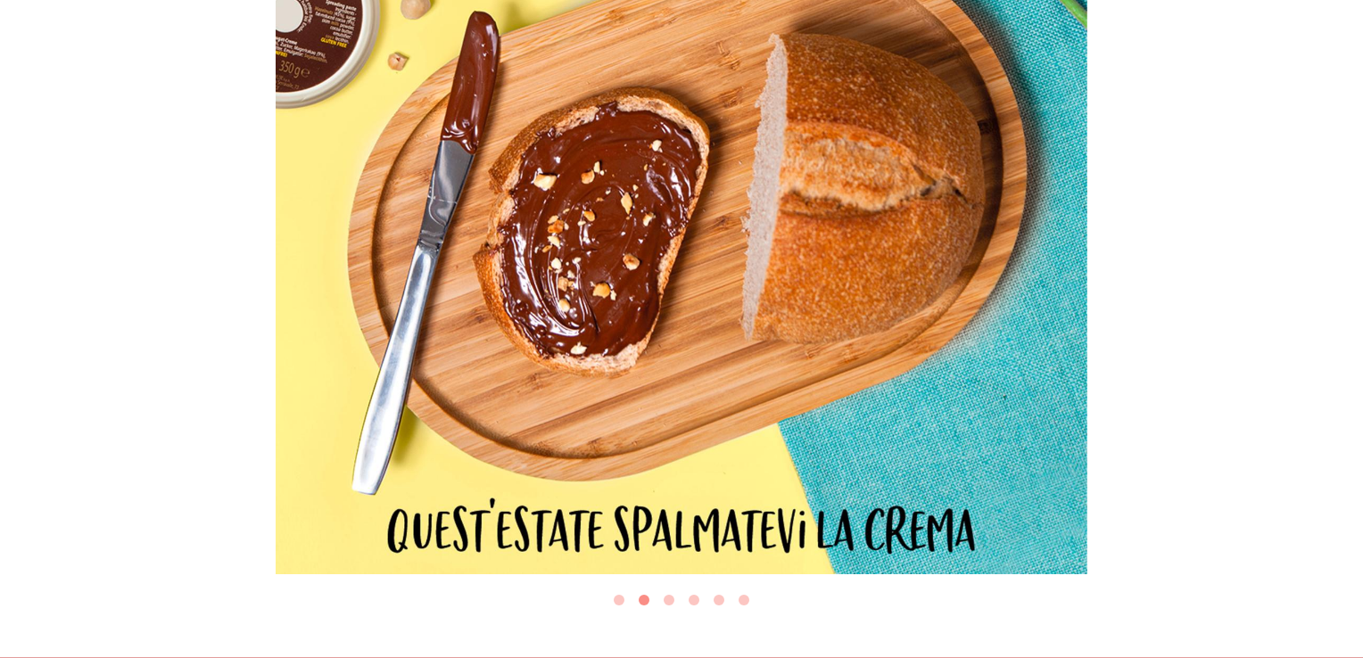
scroll to position [12314, 0]
click at [665, 594] on button "Go to slide 3" at bounding box center [669, 599] width 11 height 11
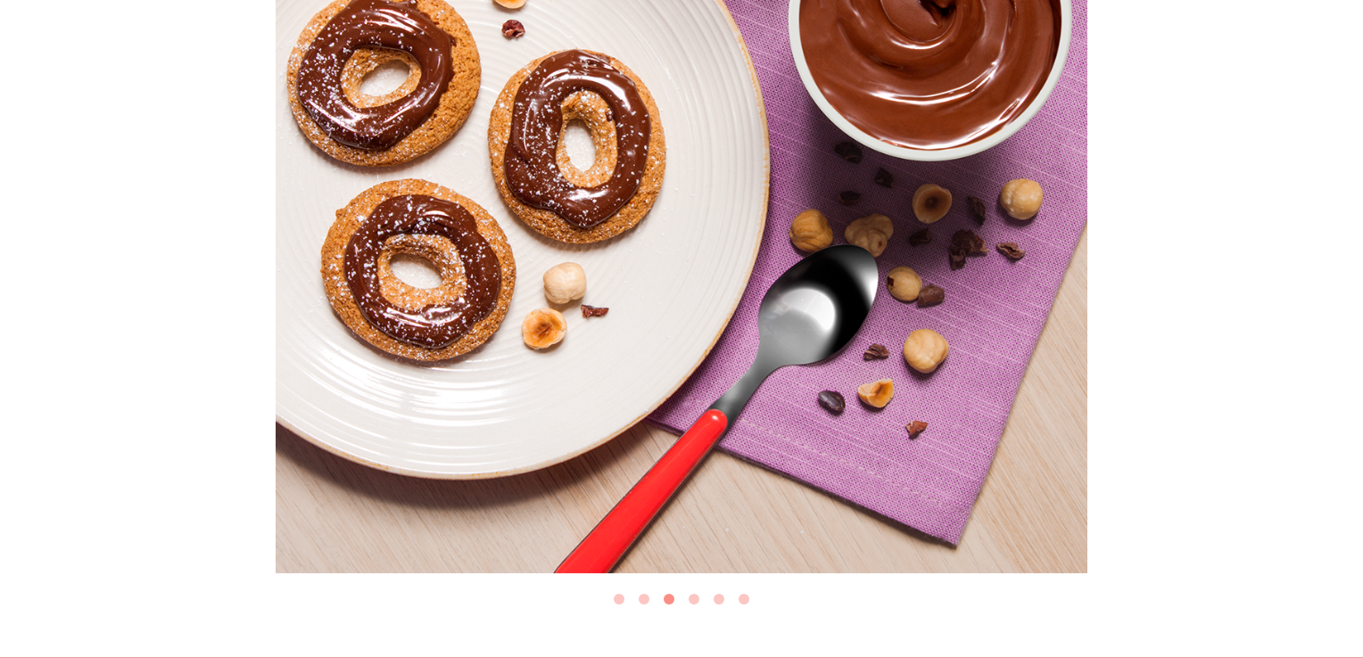
click at [695, 594] on button "Go to slide 4" at bounding box center [694, 599] width 11 height 11
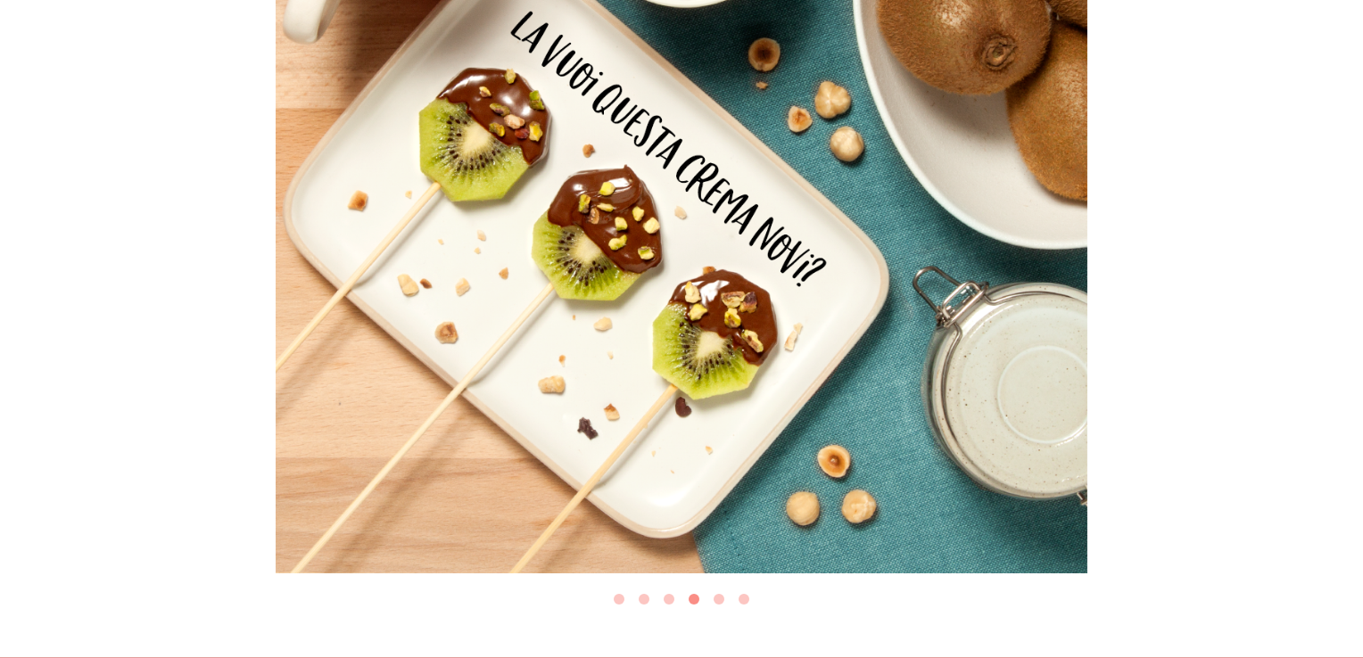
click at [717, 594] on button "Go to slide 5" at bounding box center [719, 599] width 11 height 11
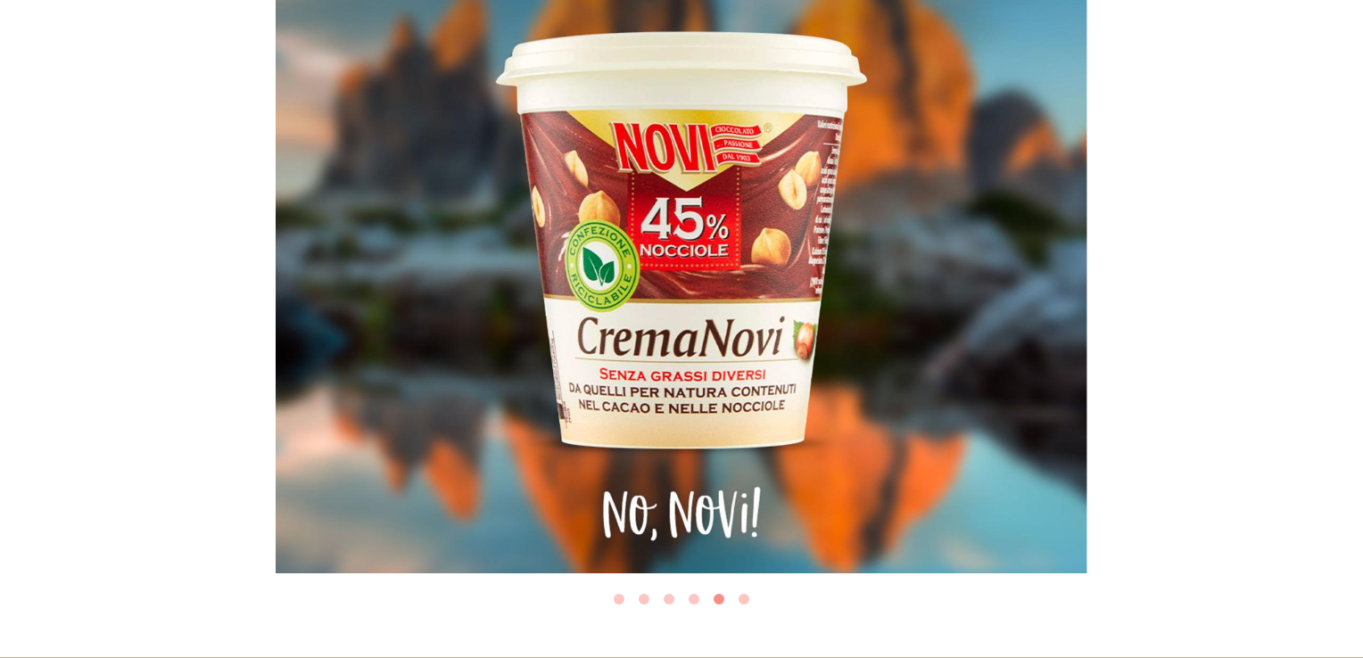
click at [746, 594] on button "Go to slide 6" at bounding box center [744, 599] width 11 height 11
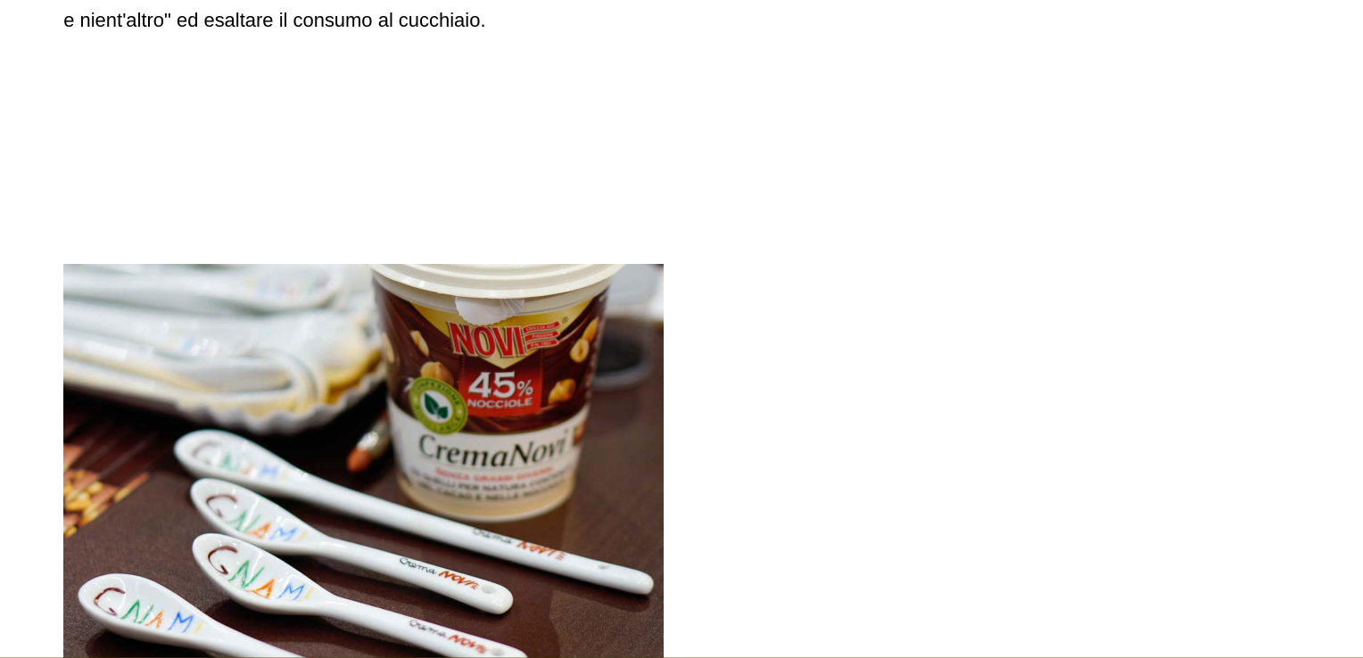
scroll to position [16240, 0]
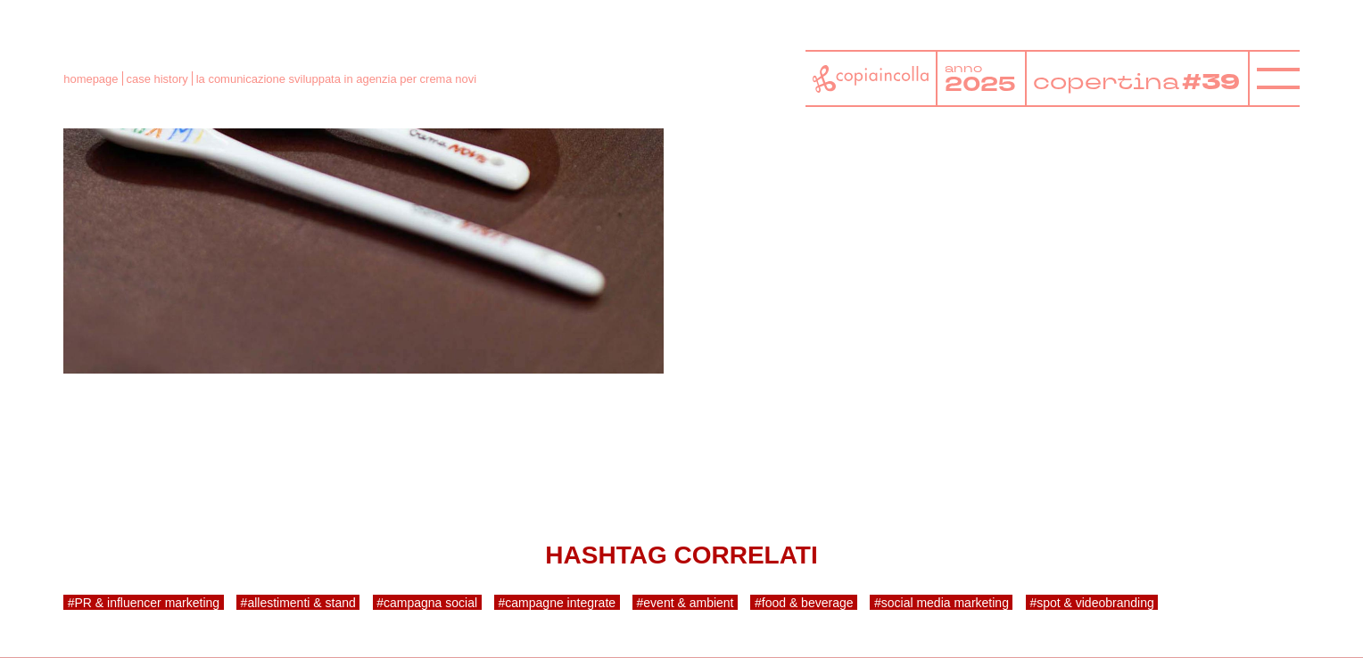
scroll to position [16729, 0]
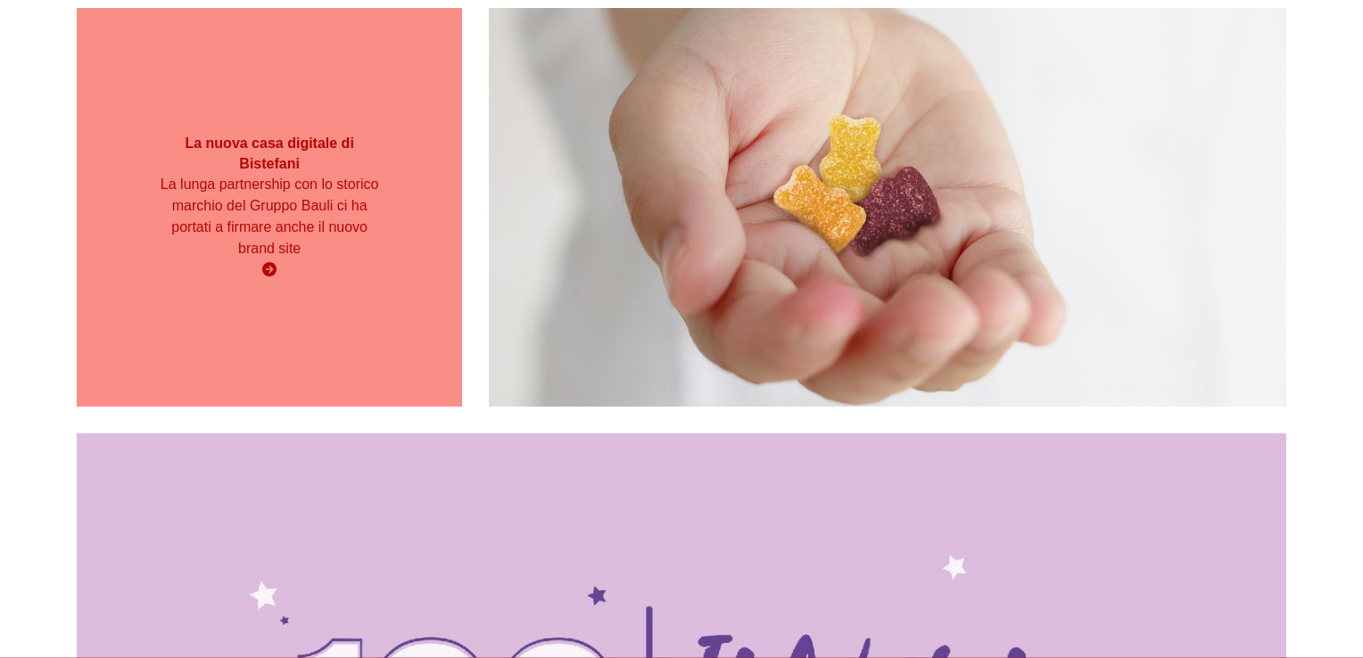
scroll to position [5671, 0]
click at [268, 262] on icon at bounding box center [269, 268] width 14 height 14
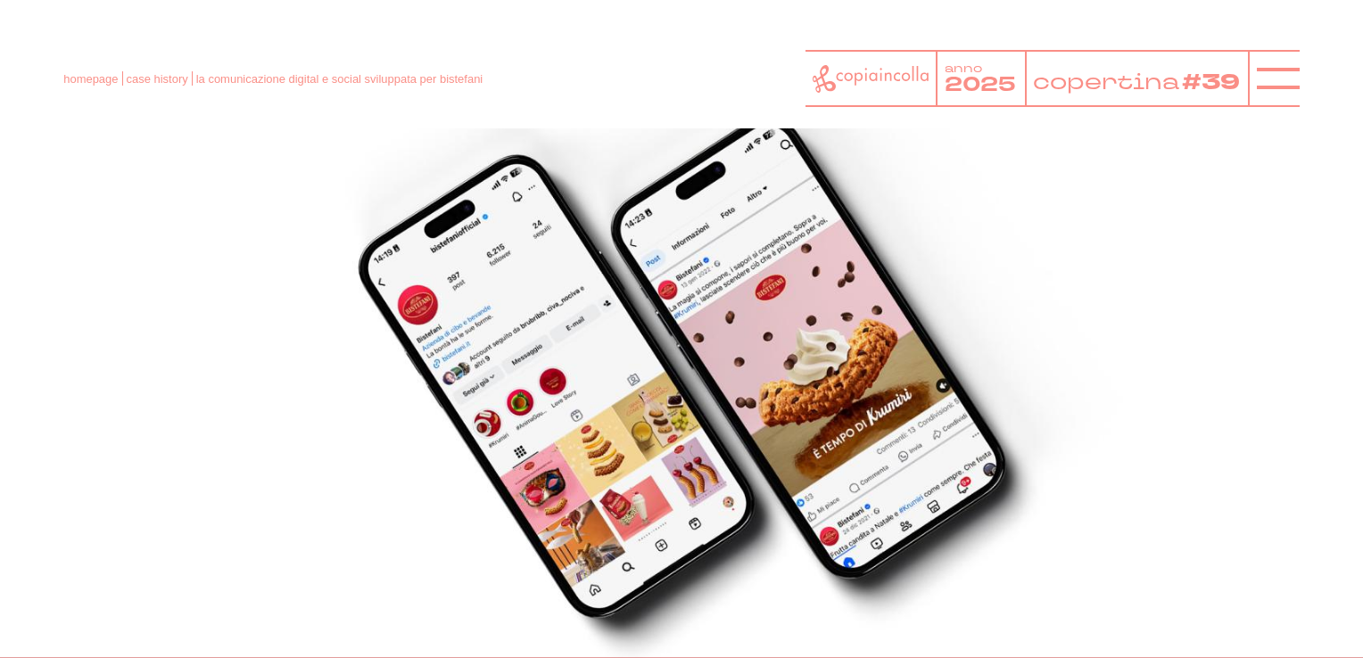
scroll to position [2320, 0]
